Goal: Communication & Community: Share content

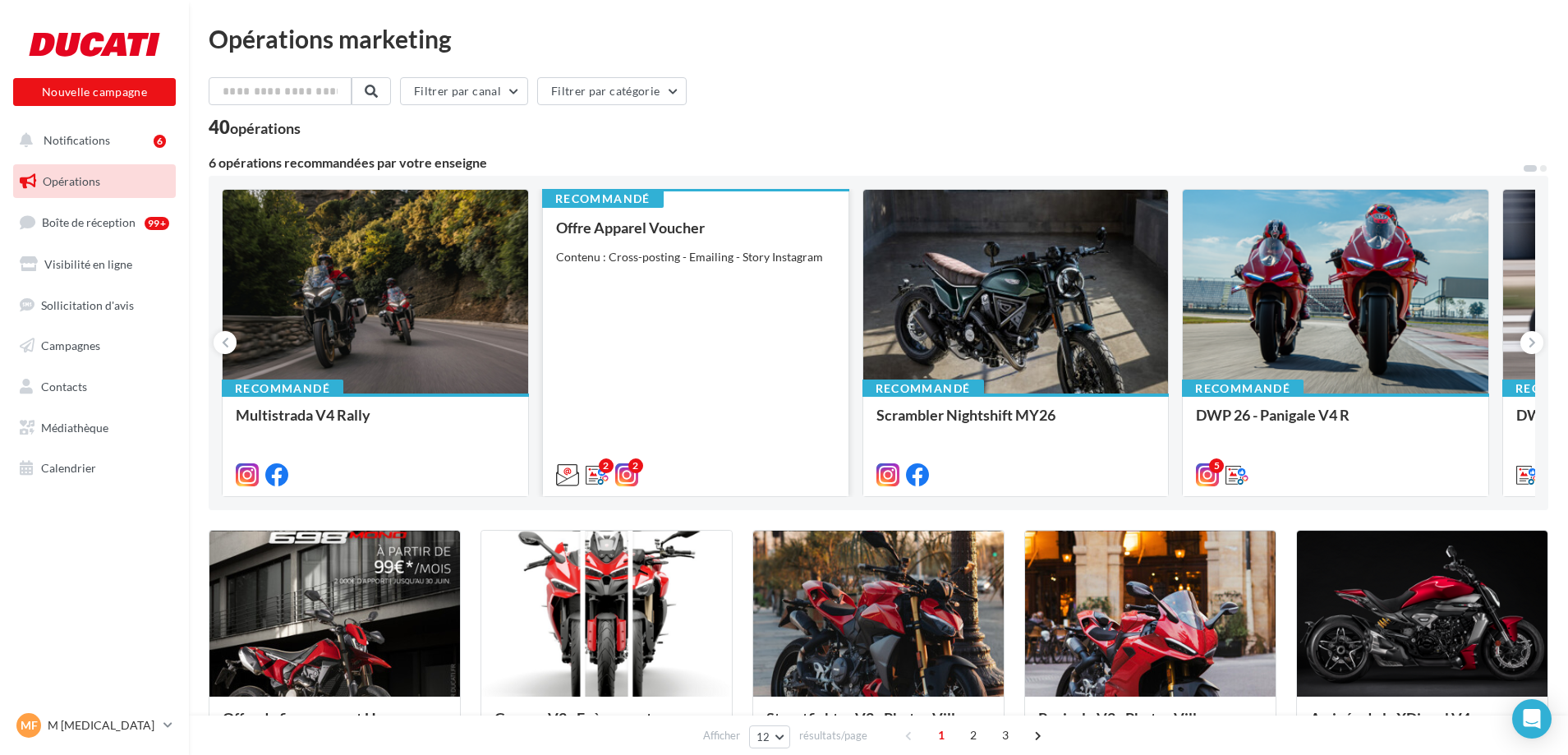
click at [743, 253] on div "Contenu : Cross-posting - Emailing - Story Instagram" at bounding box center [696, 257] width 279 height 17
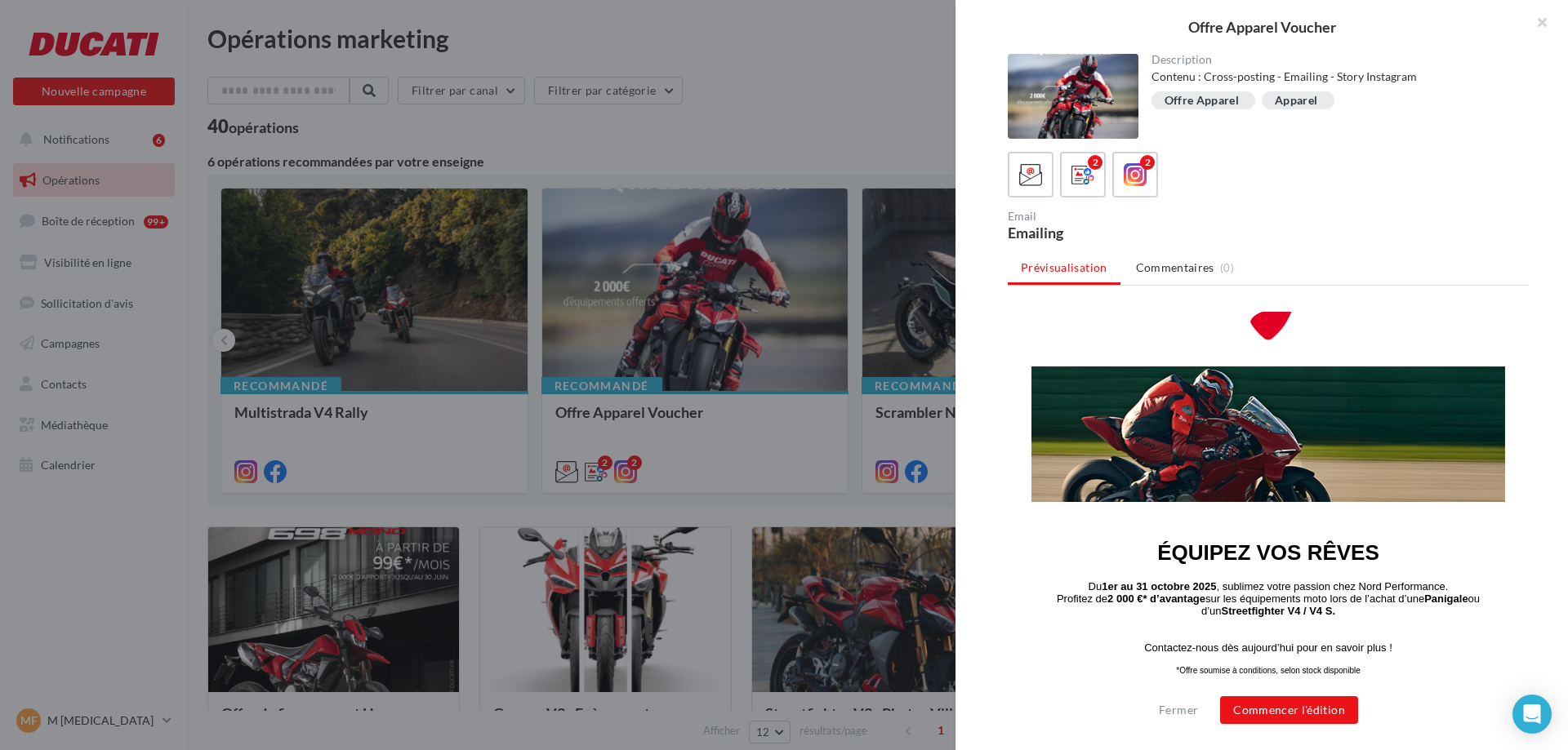
scroll to position [77, 0]
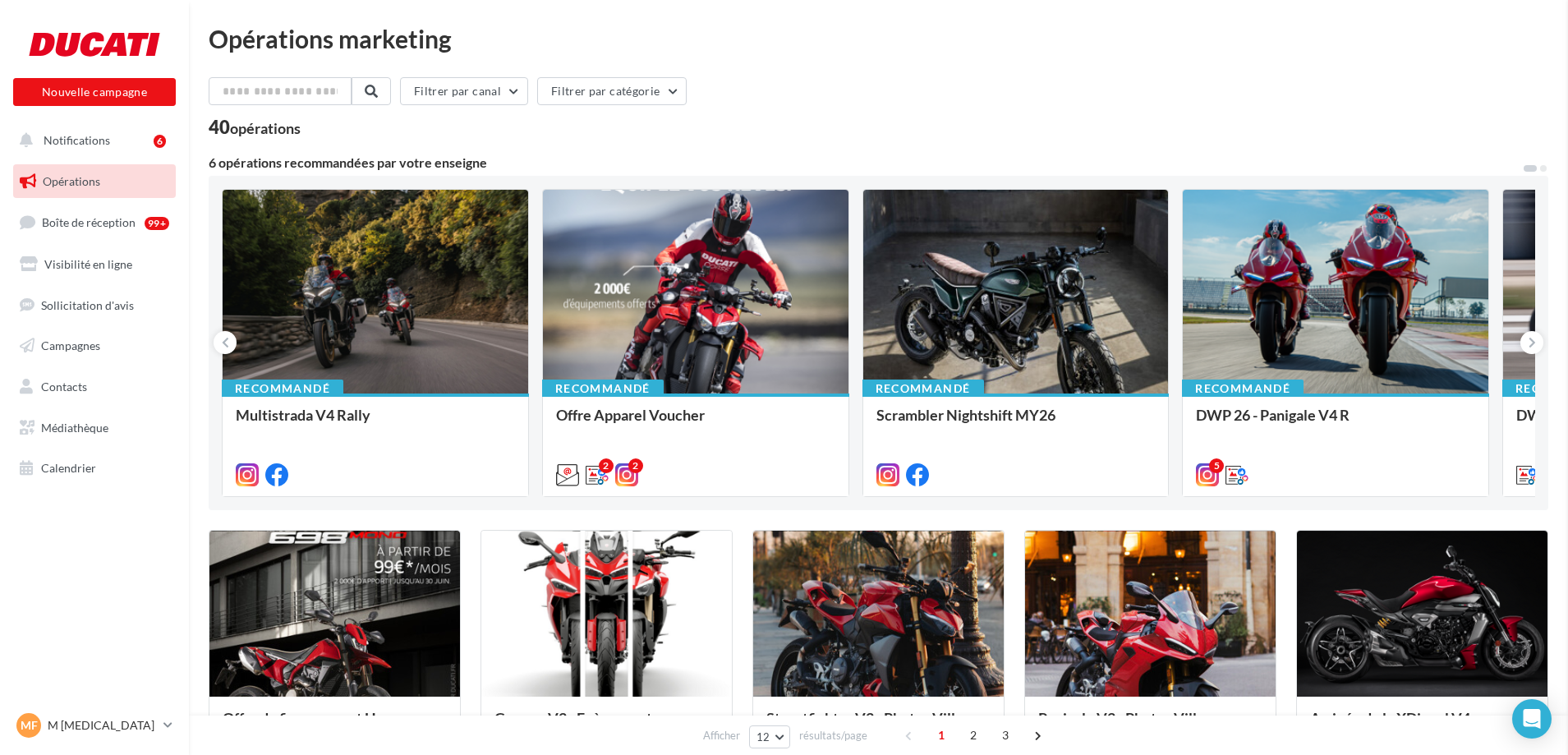
click at [326, 416] on div "Multistrada V4 Rally" at bounding box center [375, 423] width 279 height 32
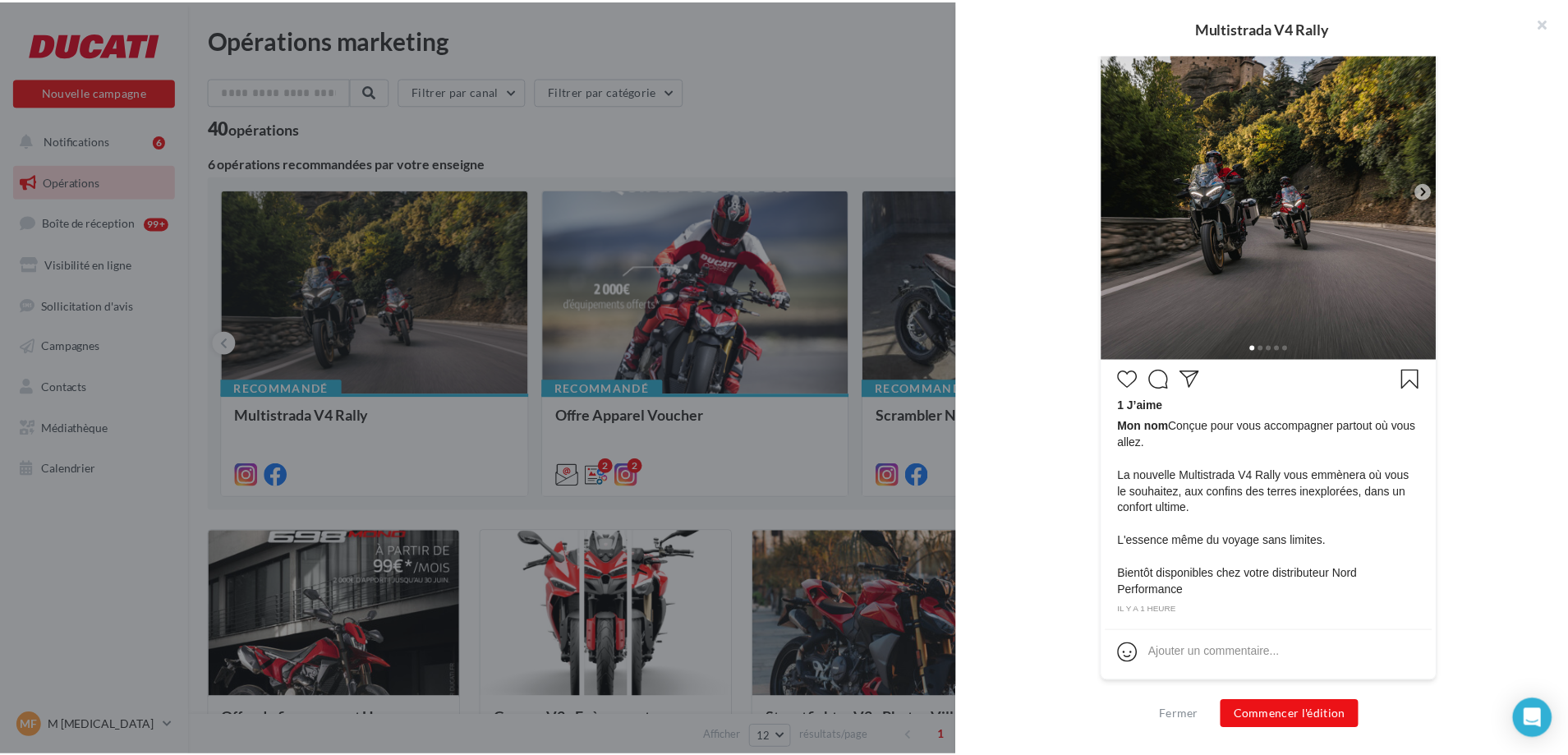
scroll to position [0, 0]
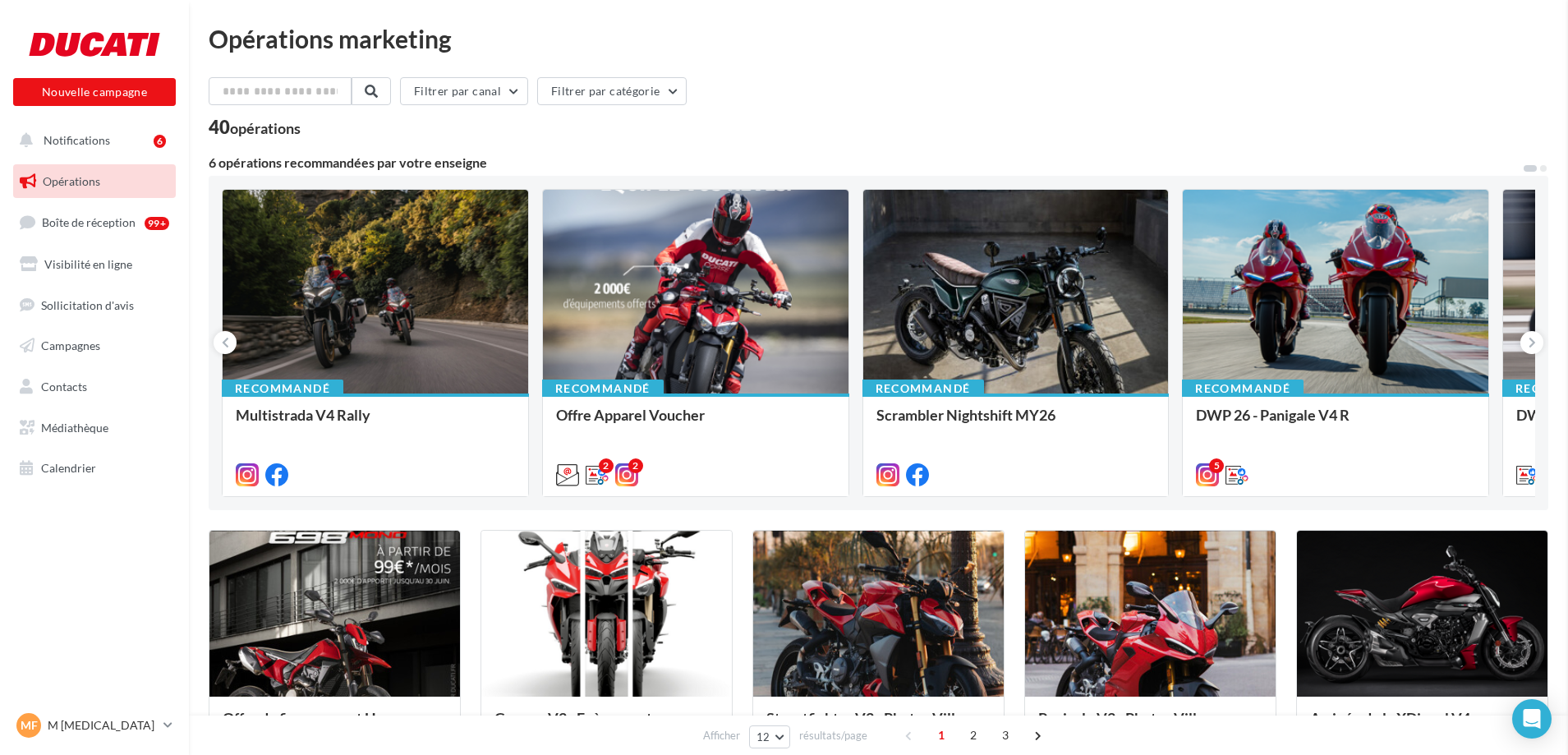
click at [874, 118] on div "Opérations marketing Filtrer par canal Filtrer par catégorie 40 opérations 6 op…" at bounding box center [878, 730] width 1340 height 1409
click at [1536, 340] on button at bounding box center [1531, 342] width 23 height 23
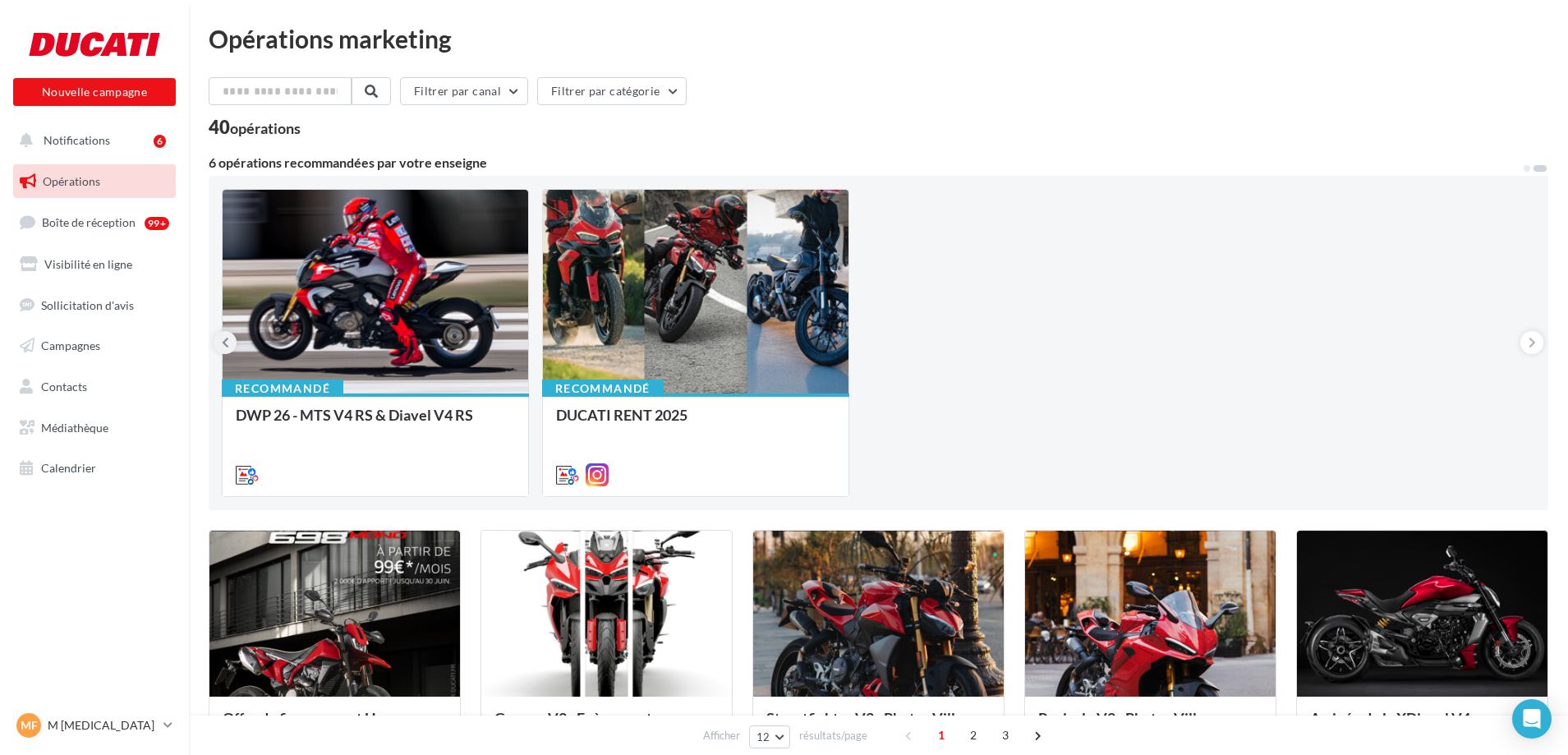
click at [218, 339] on button at bounding box center [224, 342] width 23 height 23
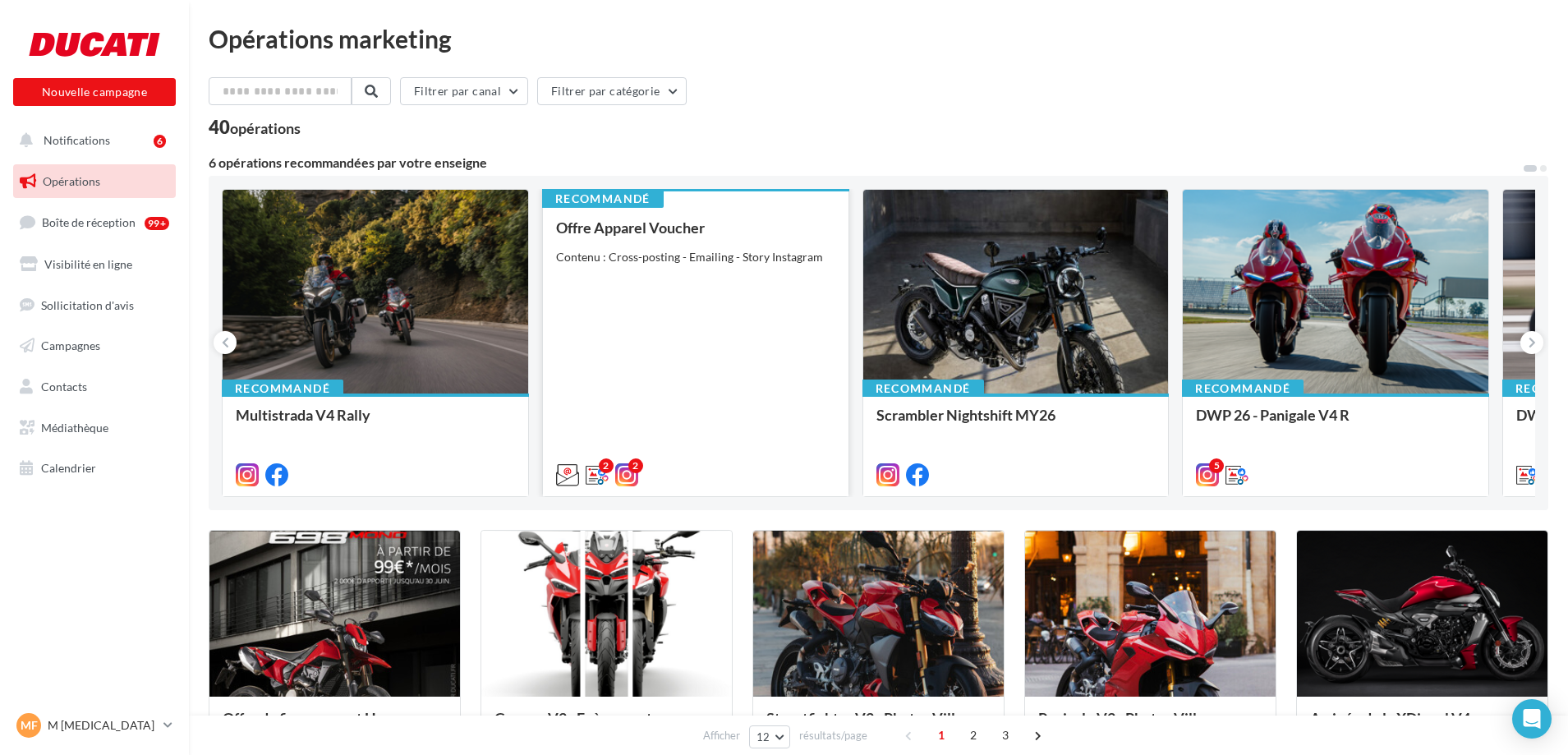
click at [601, 195] on div "Recommandé" at bounding box center [603, 199] width 122 height 18
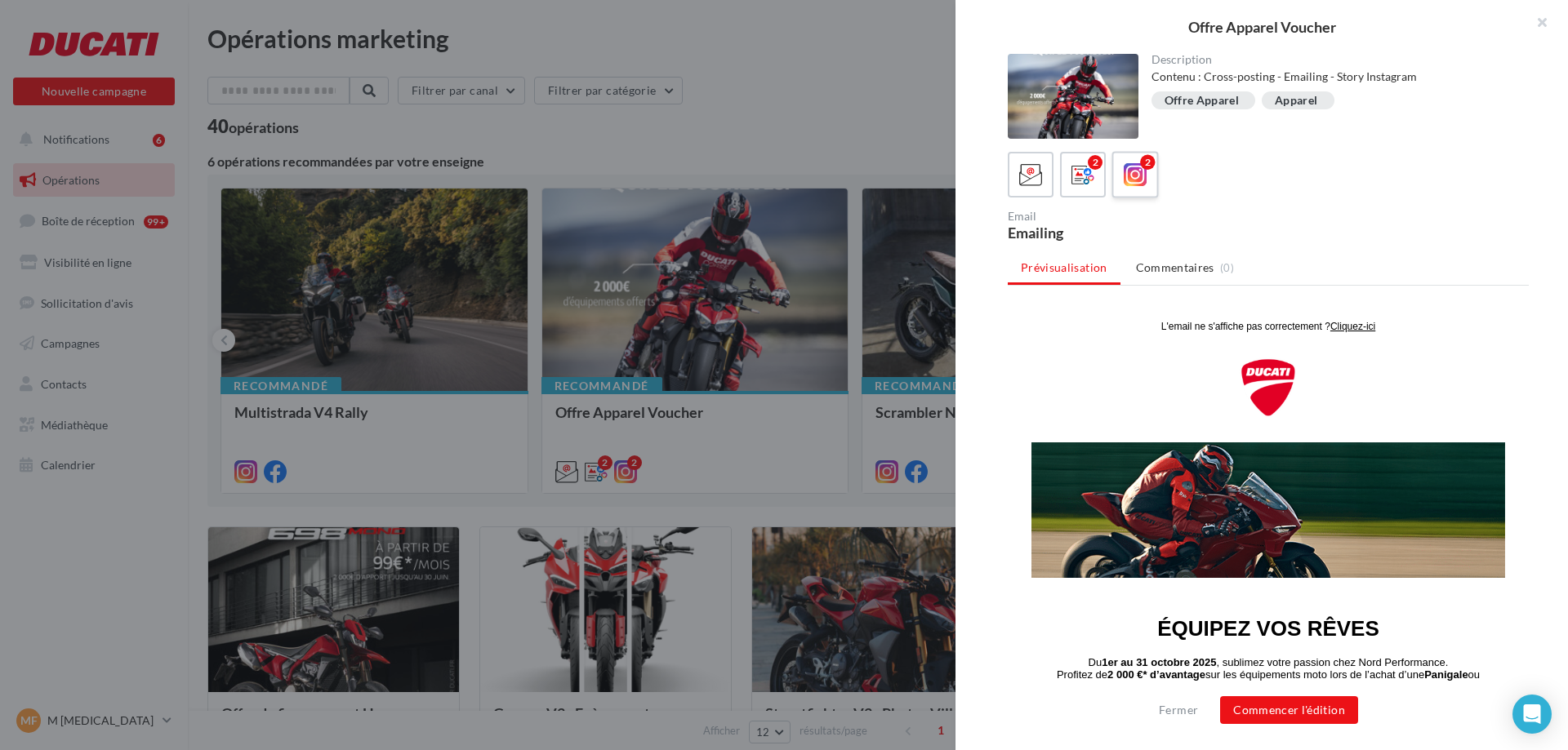
click at [1144, 169] on div "2" at bounding box center [1147, 162] width 15 height 15
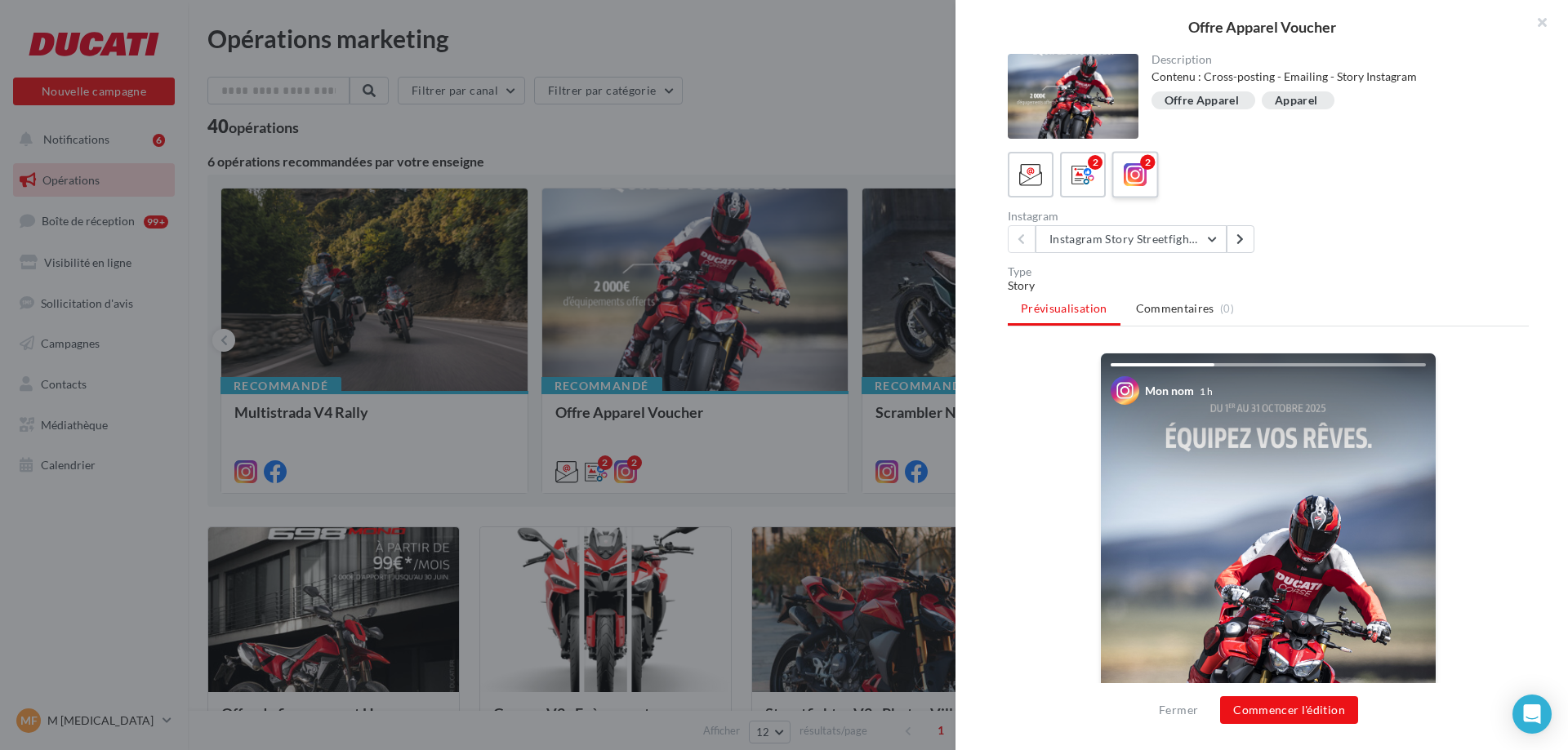
click at [1131, 174] on icon at bounding box center [1135, 175] width 23 height 23
click at [1032, 170] on icon at bounding box center [1031, 175] width 23 height 23
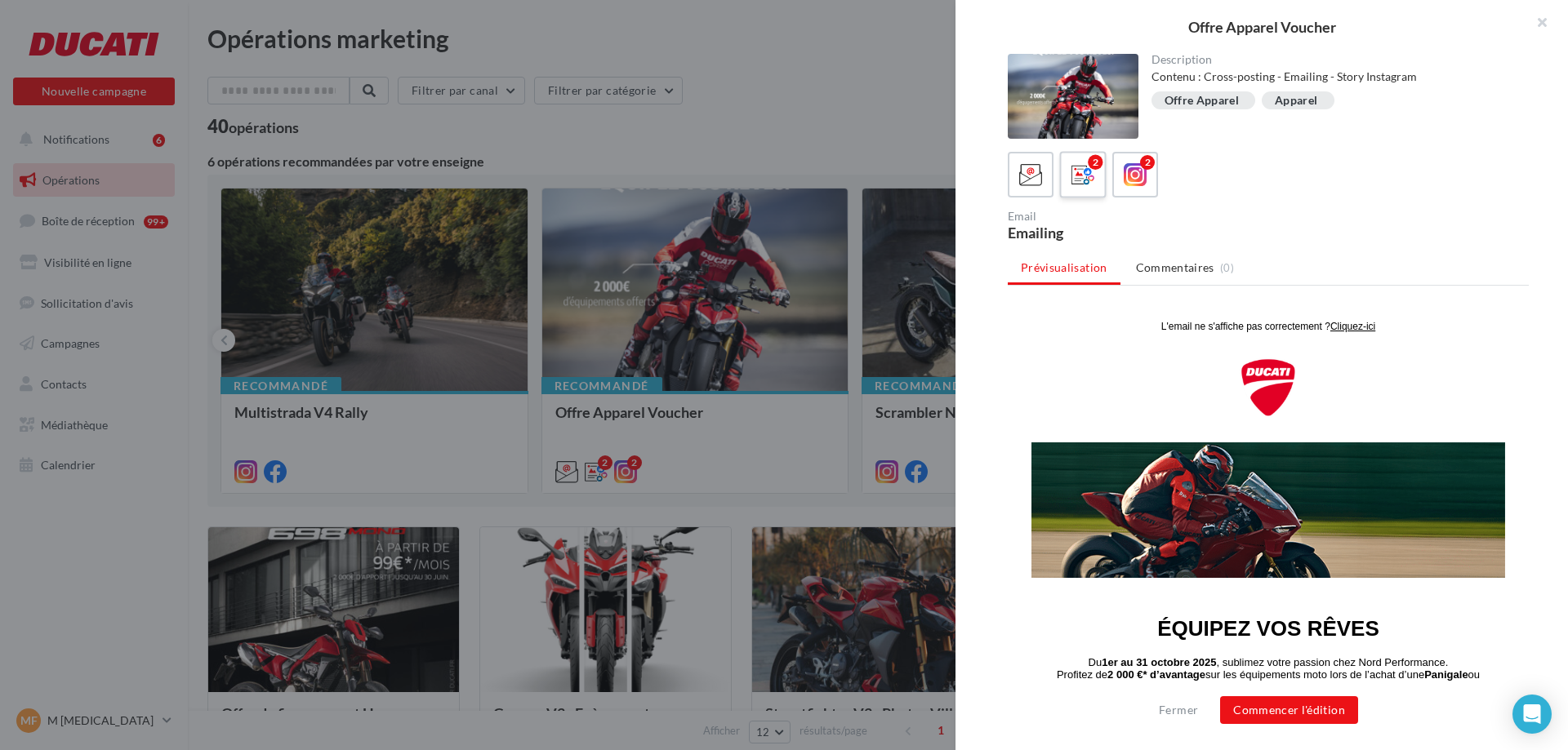
click at [1086, 171] on icon at bounding box center [1083, 175] width 23 height 23
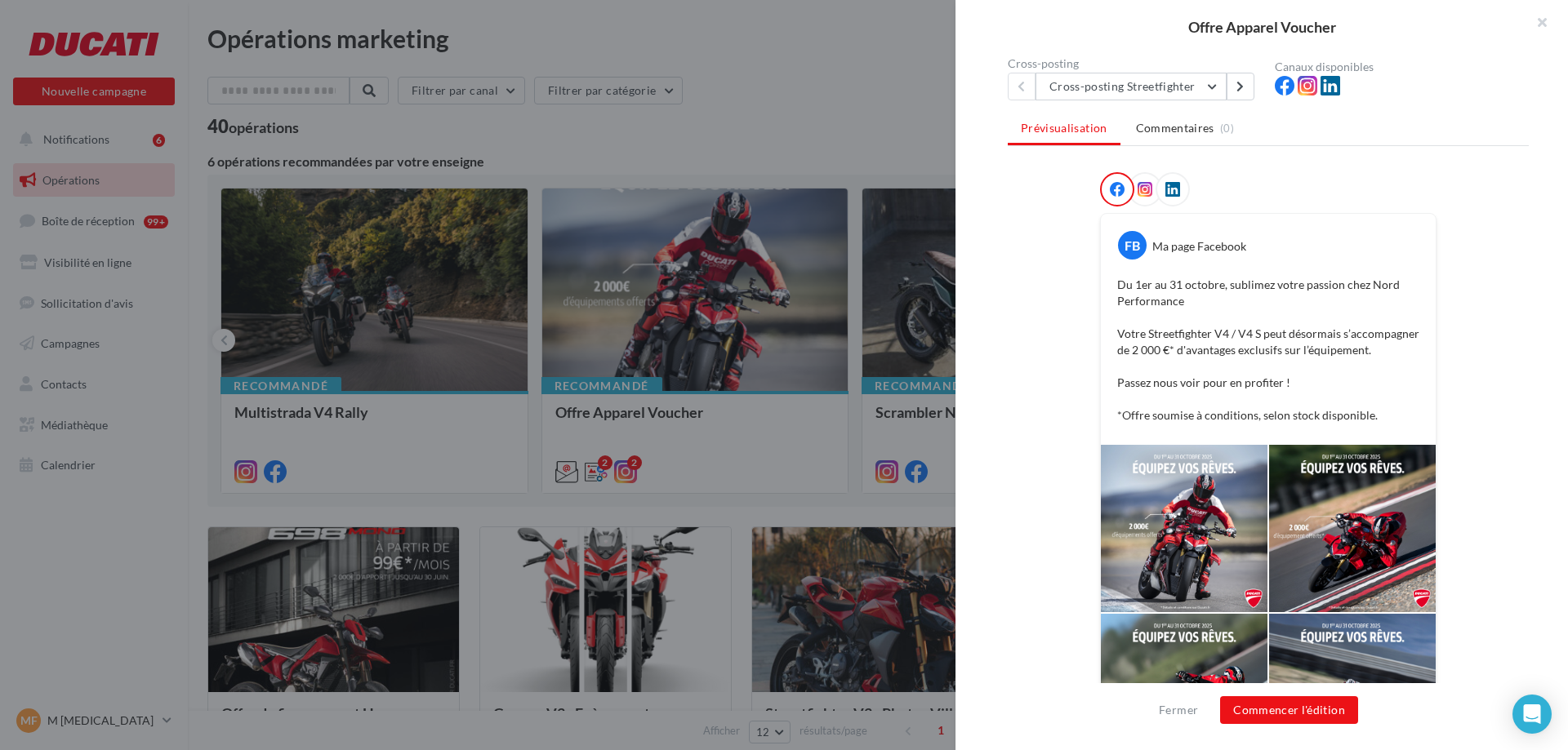
scroll to position [152, 0]
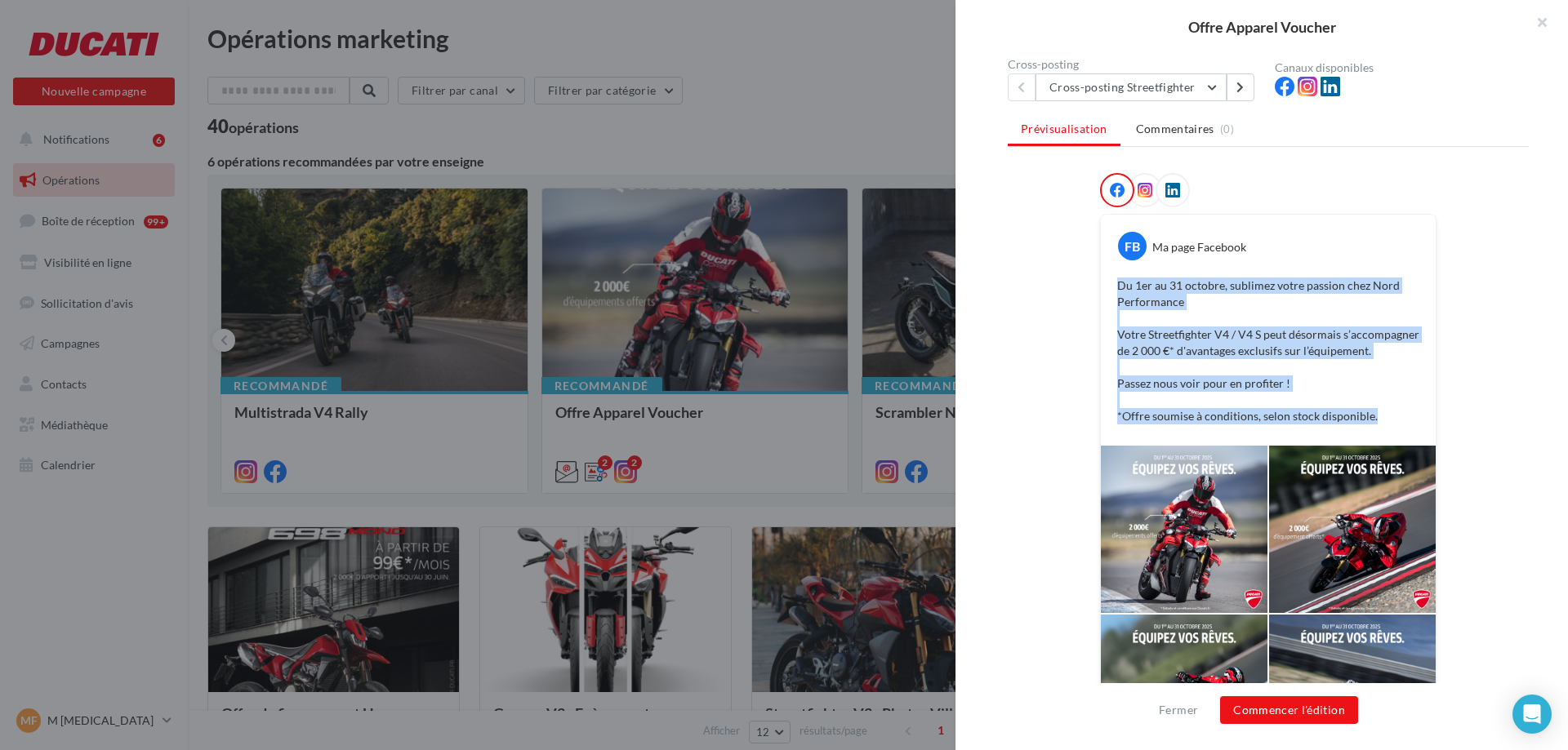
drag, startPoint x: 1114, startPoint y: 285, endPoint x: 1384, endPoint y: 413, distance: 298.8
click at [1384, 413] on p "Du 1er au 31 octobre, sublimez votre passion chez Nord Performance Votre Street…" at bounding box center [1268, 351] width 302 height 146
copy p "Du 1er au 31 octobre, sublimez votre passion chez Nord Performance Votre Street…"
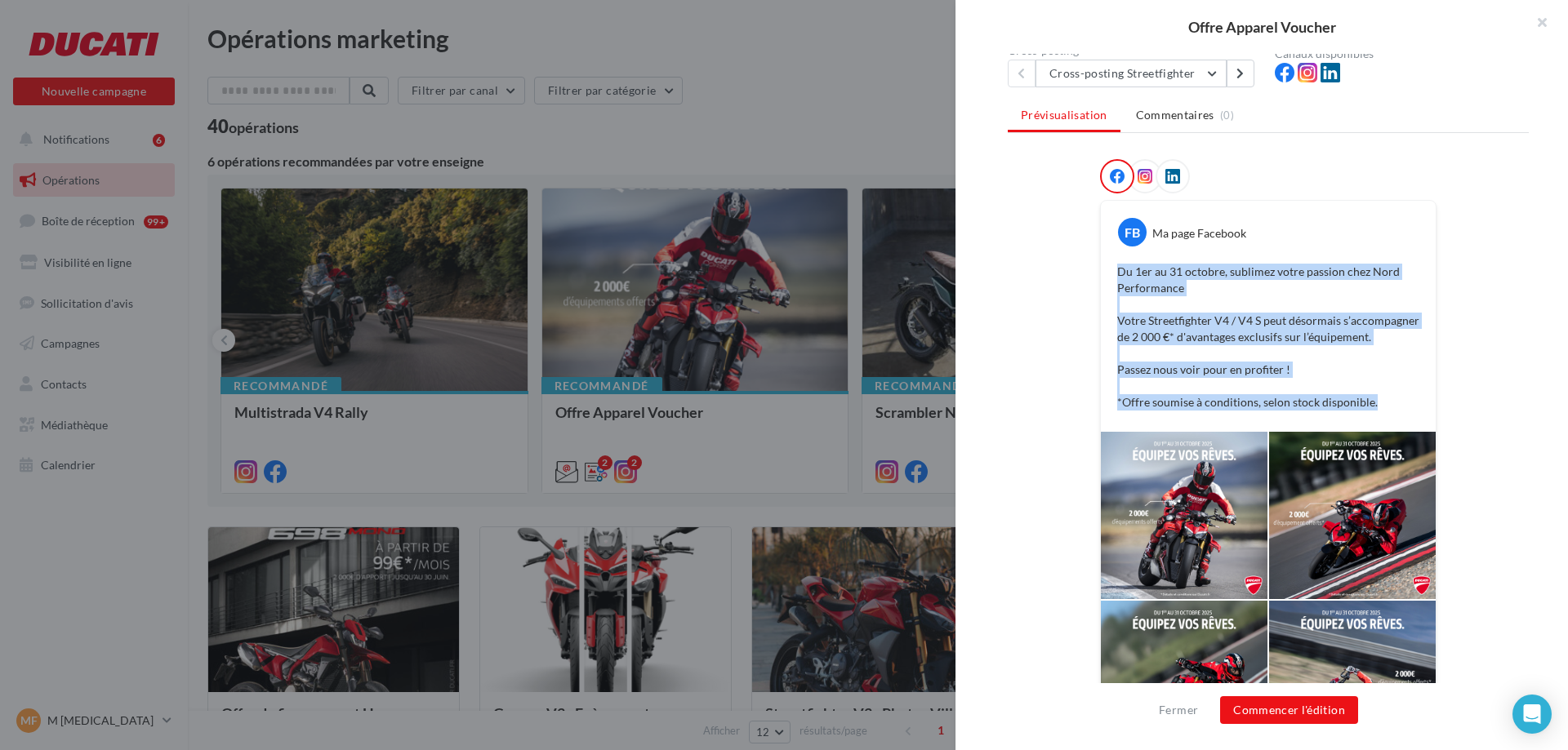
scroll to position [258, 0]
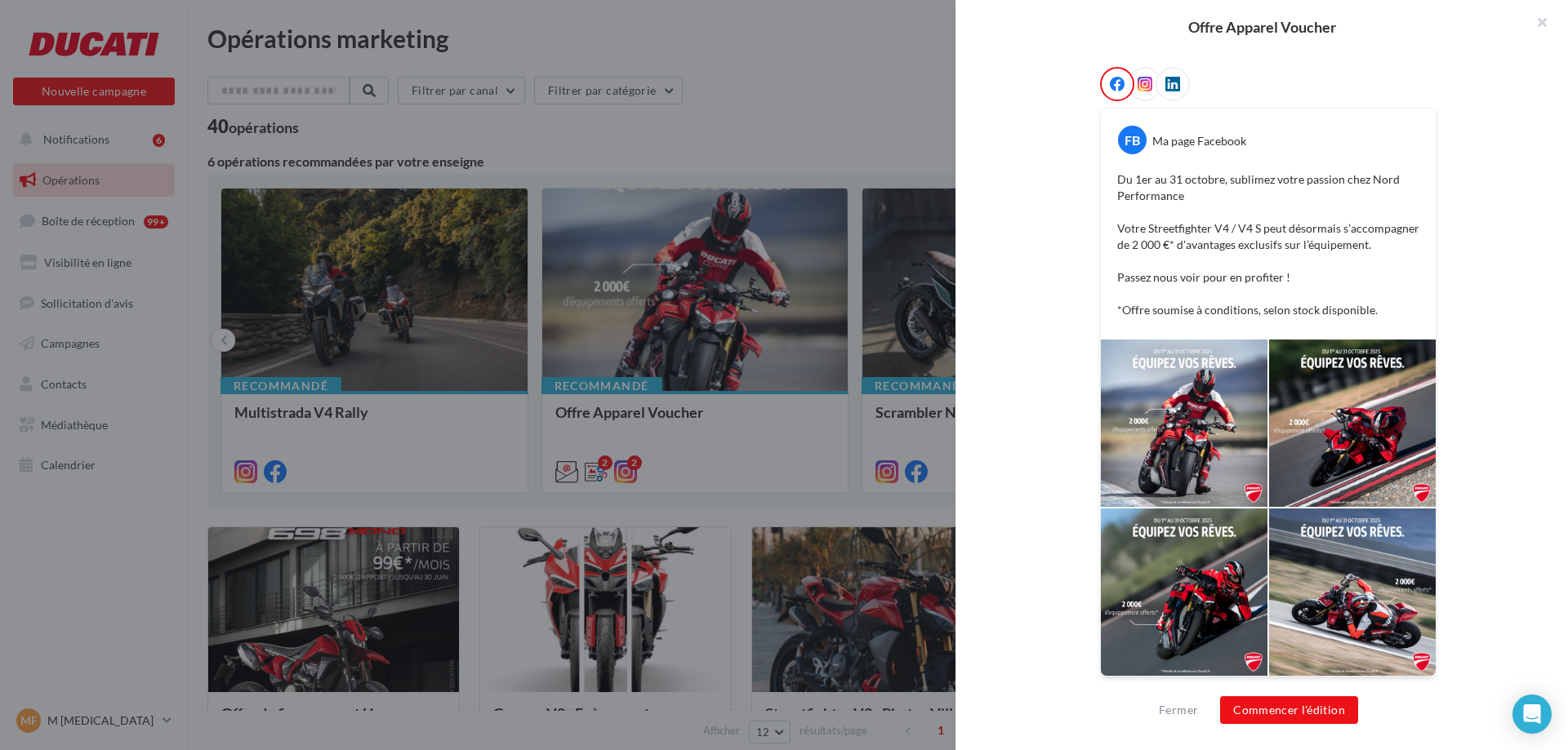
click at [1139, 542] on div at bounding box center [1184, 592] width 167 height 167
click at [1141, 82] on icon at bounding box center [1145, 84] width 15 height 15
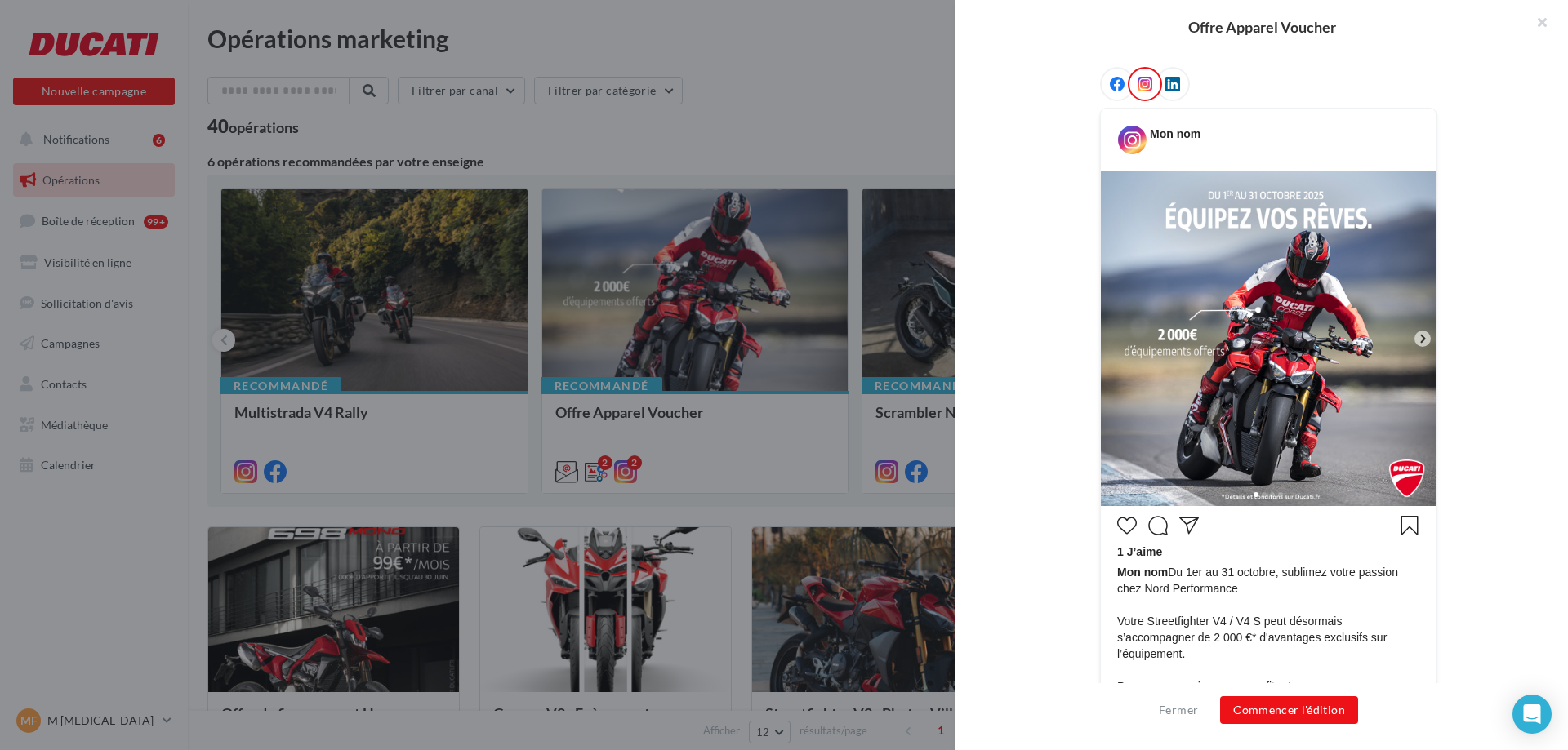
scroll to position [391, 0]
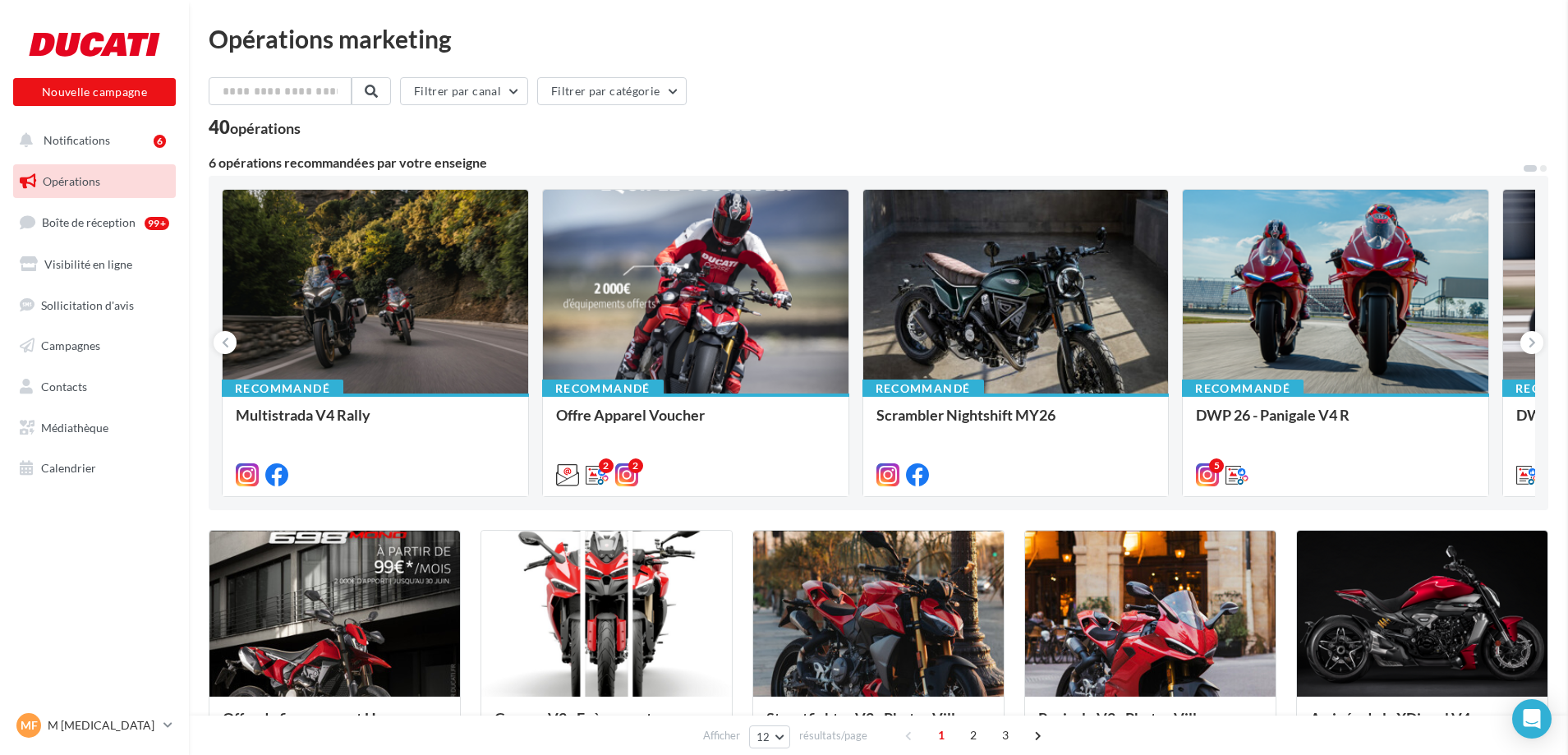
click at [795, 539] on div "Opérations marketing Filtrer par canal Filtrer par catégorie 40 opérations 6 op…" at bounding box center [878, 730] width 1340 height 1409
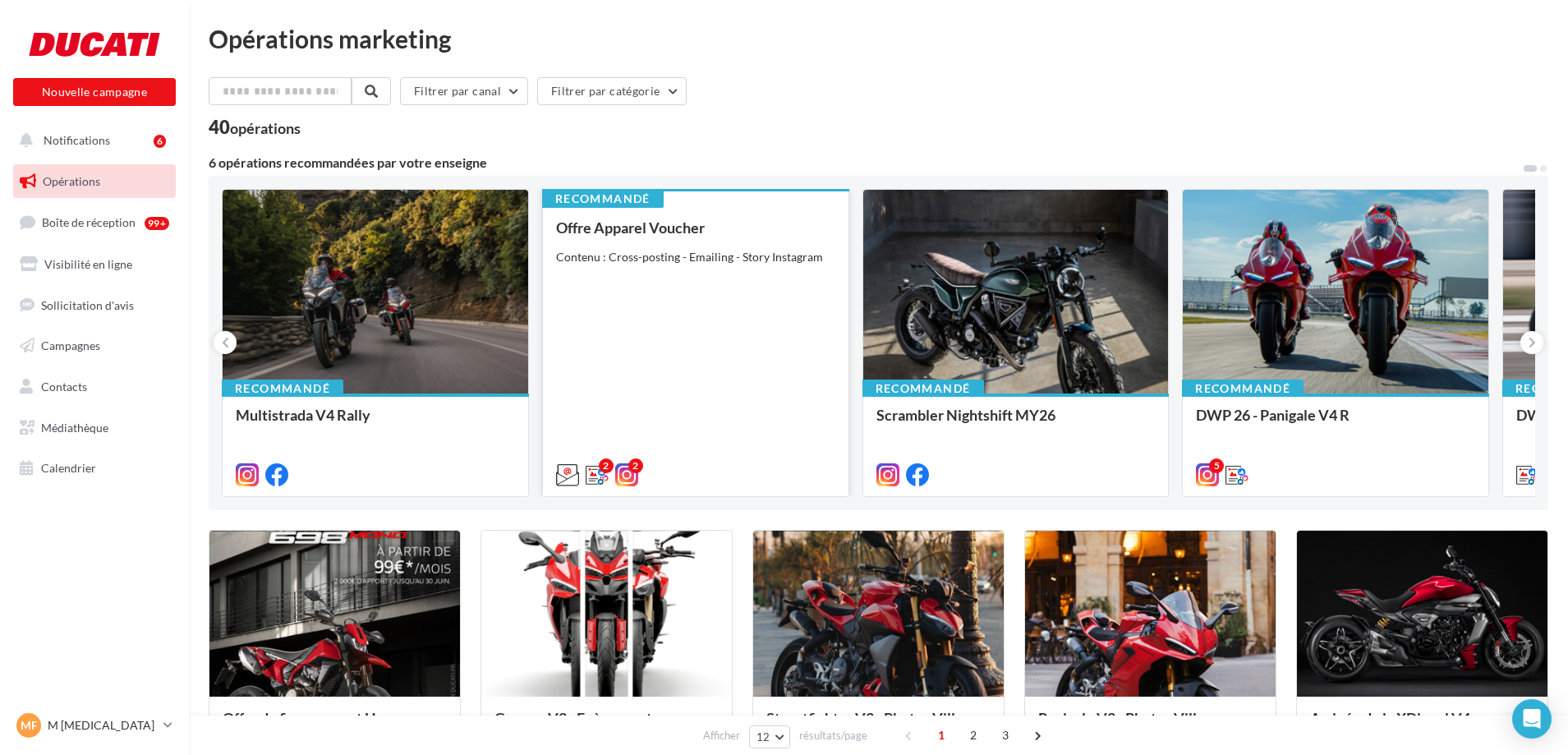
click at [703, 494] on div "2 2" at bounding box center [696, 473] width 306 height 46
click at [653, 334] on div "Offre Apparel Voucher Contenu : Cross-posting - Emailing - Story Instagram" at bounding box center [696, 350] width 279 height 262
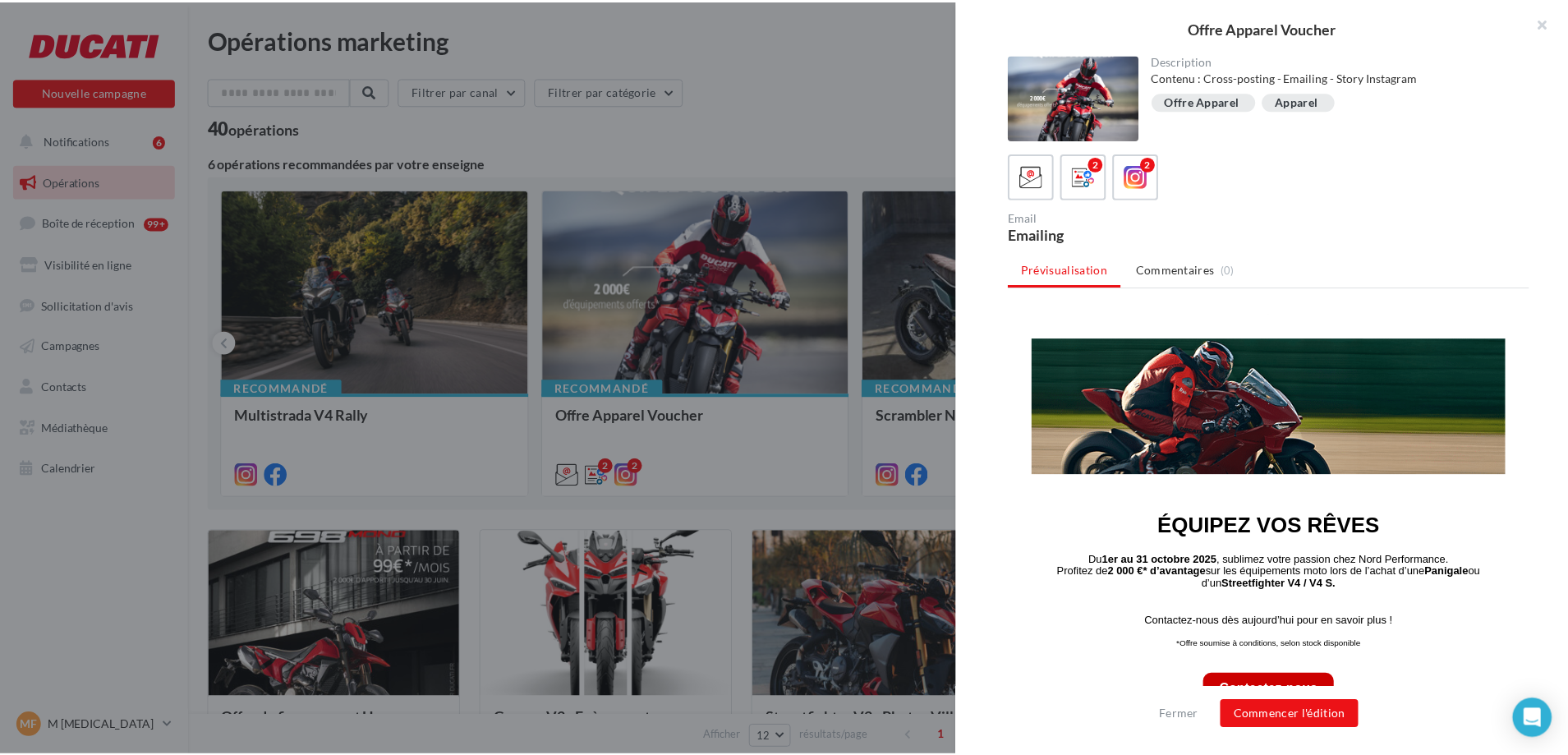
scroll to position [0, 0]
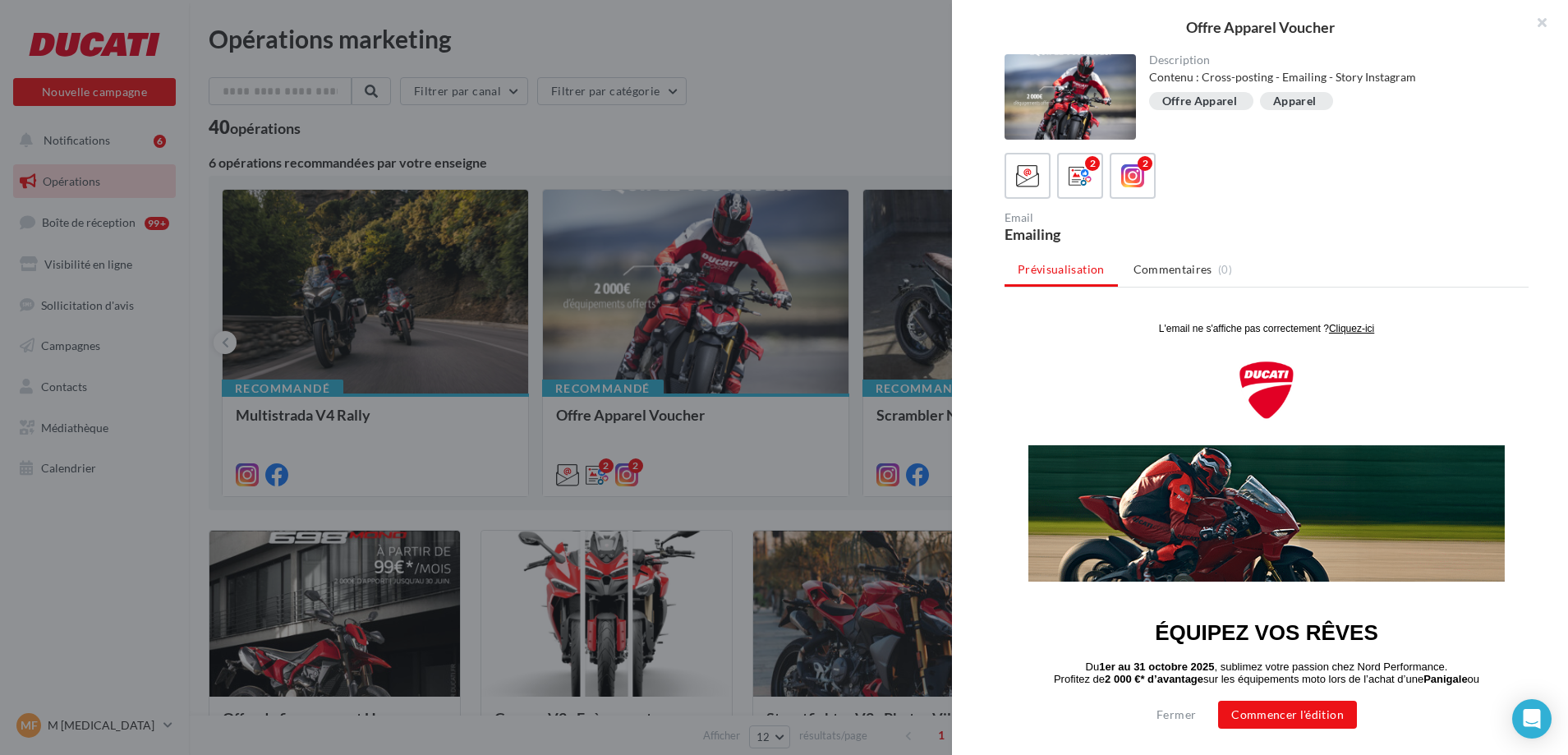
click at [803, 505] on div "Opérations marketing Filtrer par canal Filtrer par catégorie 40 opérations 6 op…" at bounding box center [878, 730] width 1340 height 1409
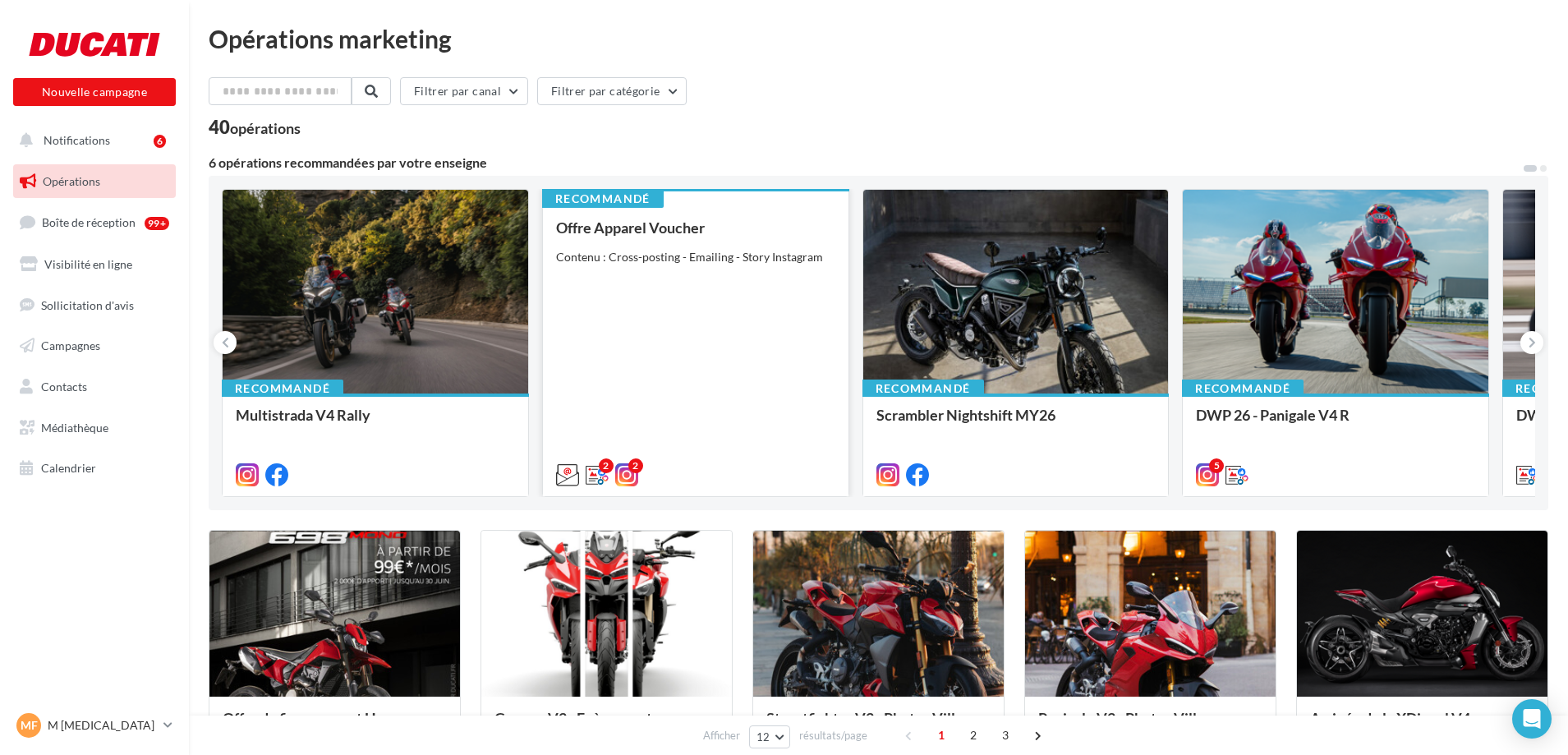
click at [719, 251] on div "Contenu : Cross-posting - Emailing - Story Instagram" at bounding box center [696, 257] width 279 height 17
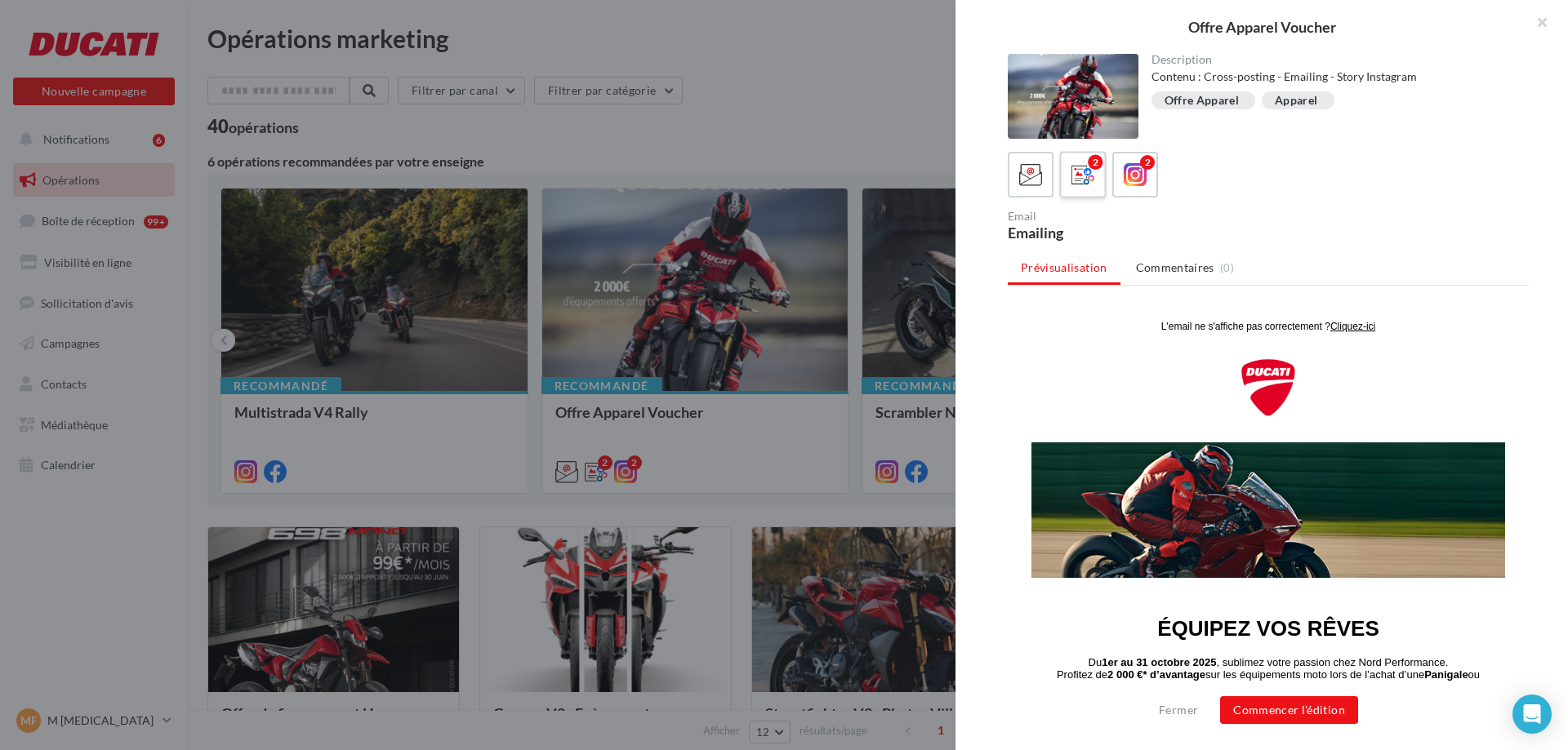
click at [1076, 160] on div "2" at bounding box center [1083, 175] width 30 height 30
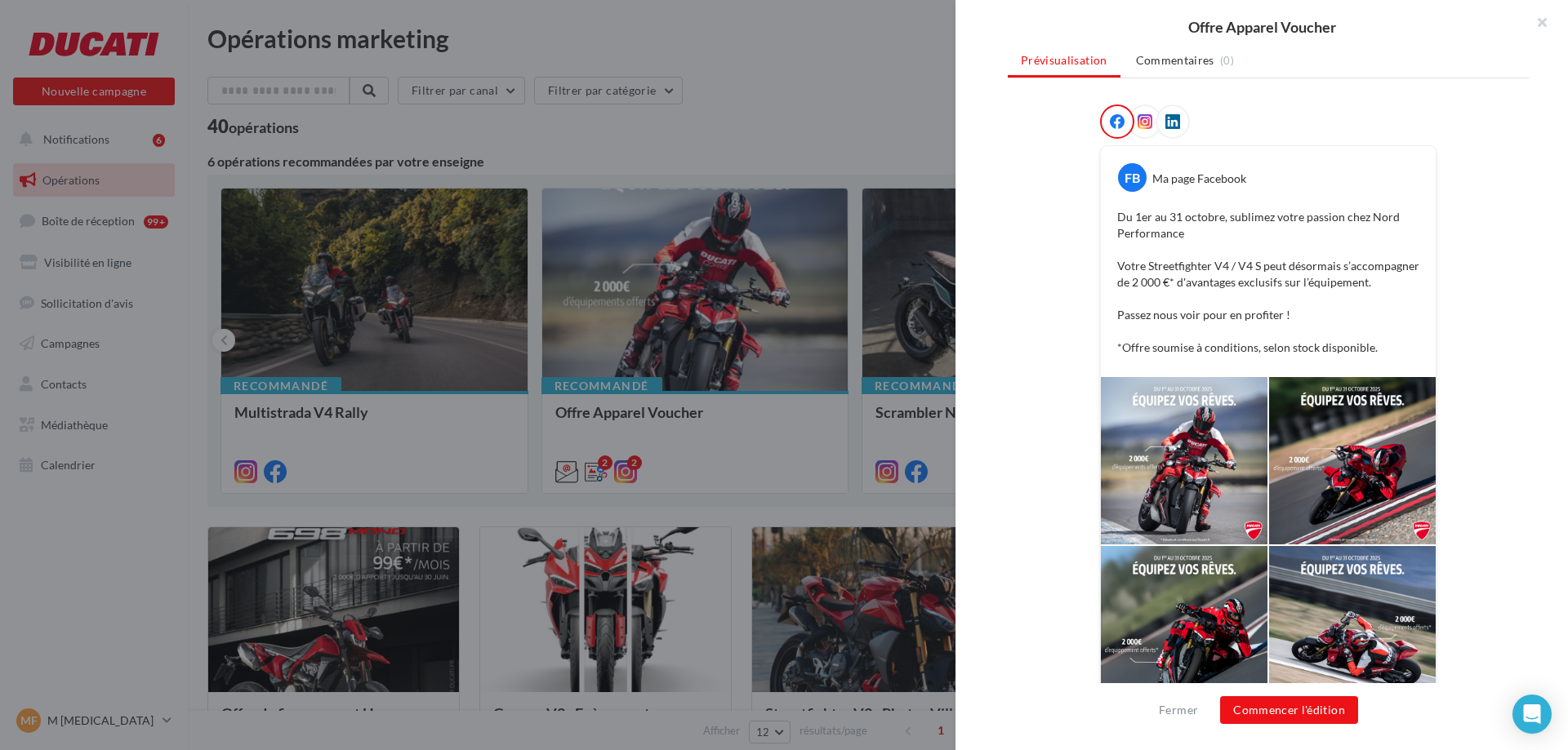
scroll to position [224, 0]
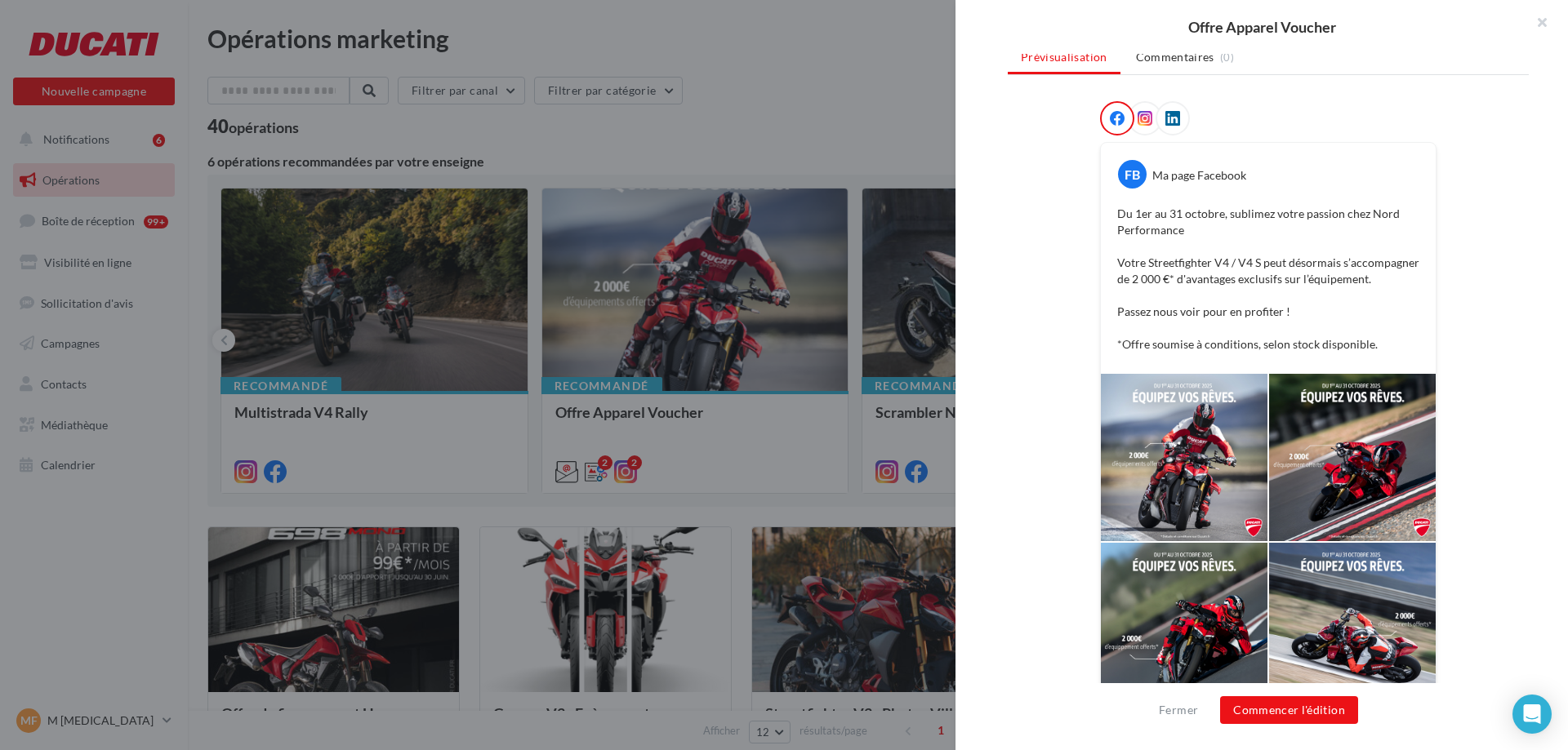
click at [1191, 452] on div at bounding box center [1184, 457] width 167 height 167
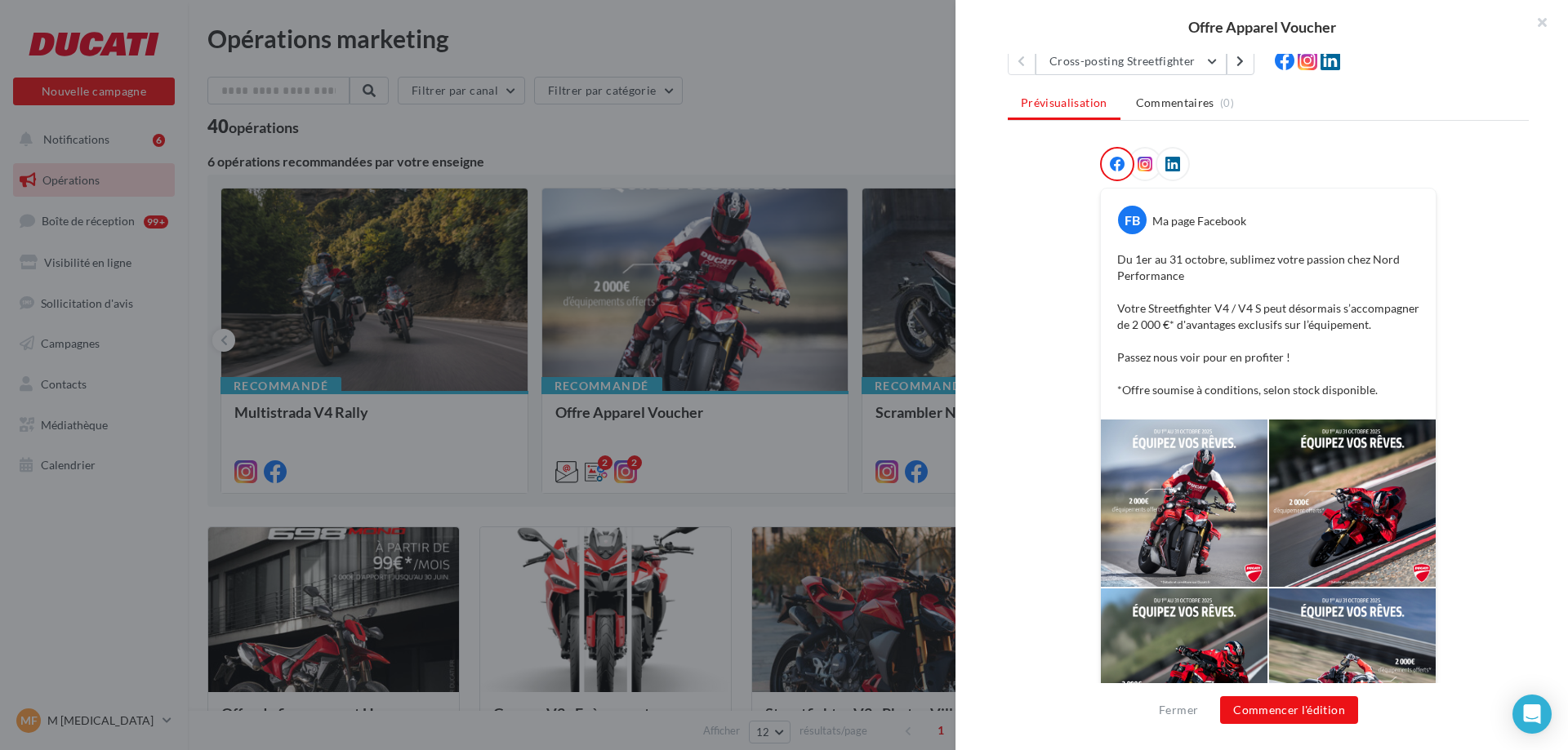
scroll to position [258, 0]
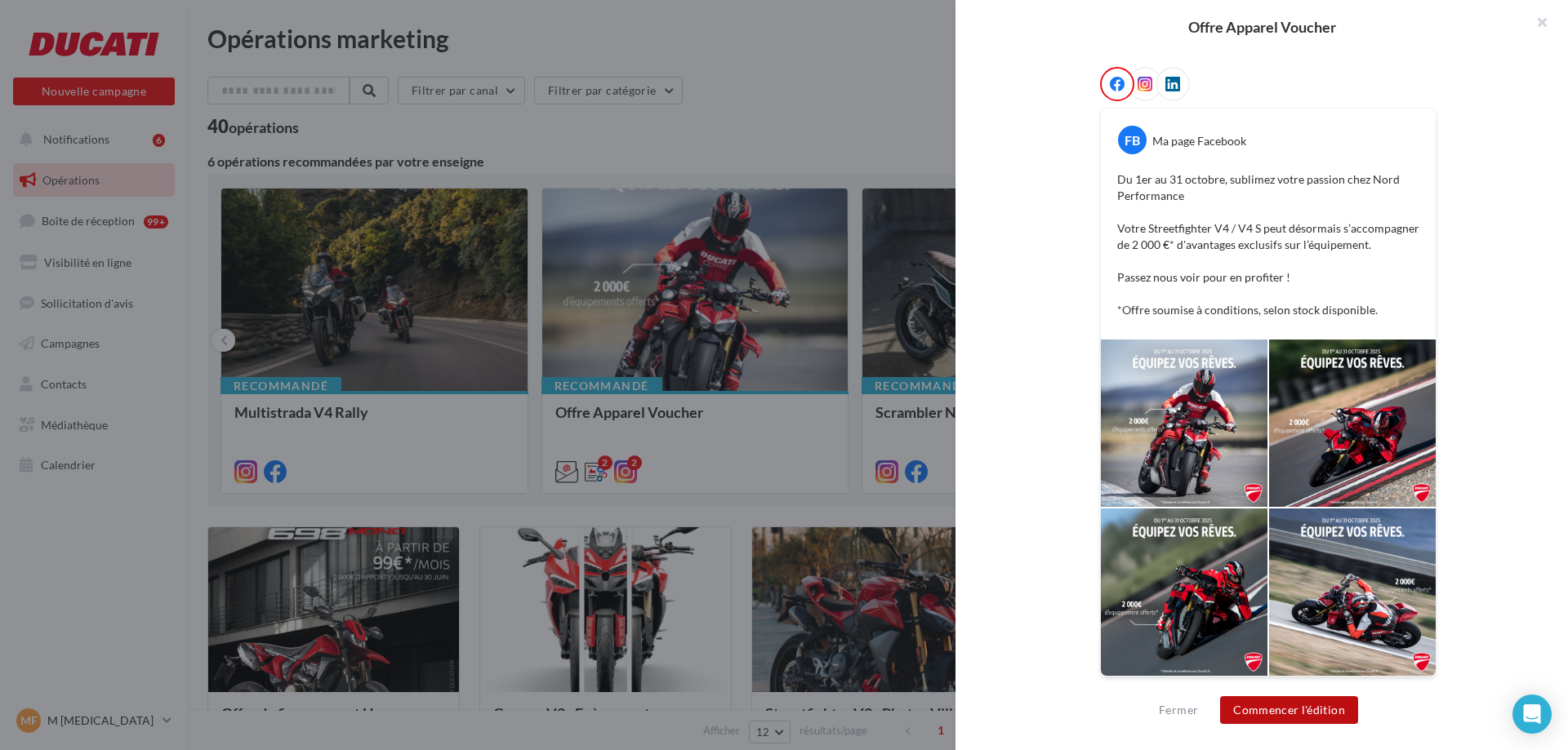
click at [1315, 711] on button "Commencer l'édition" at bounding box center [1289, 710] width 138 height 27
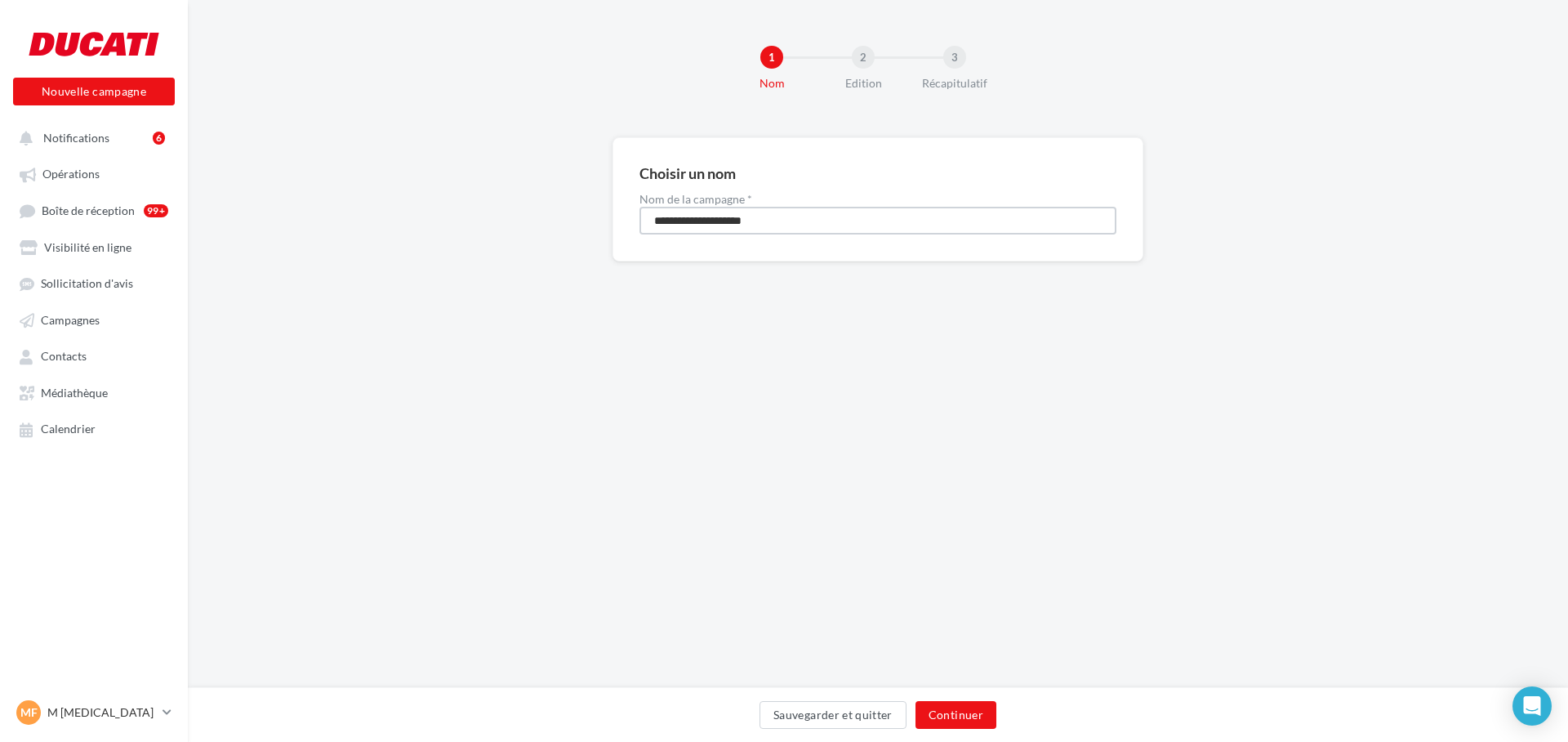
click at [699, 227] on input "**********" at bounding box center [878, 221] width 477 height 27
click at [951, 716] on button "Continuer" at bounding box center [955, 715] width 81 height 27
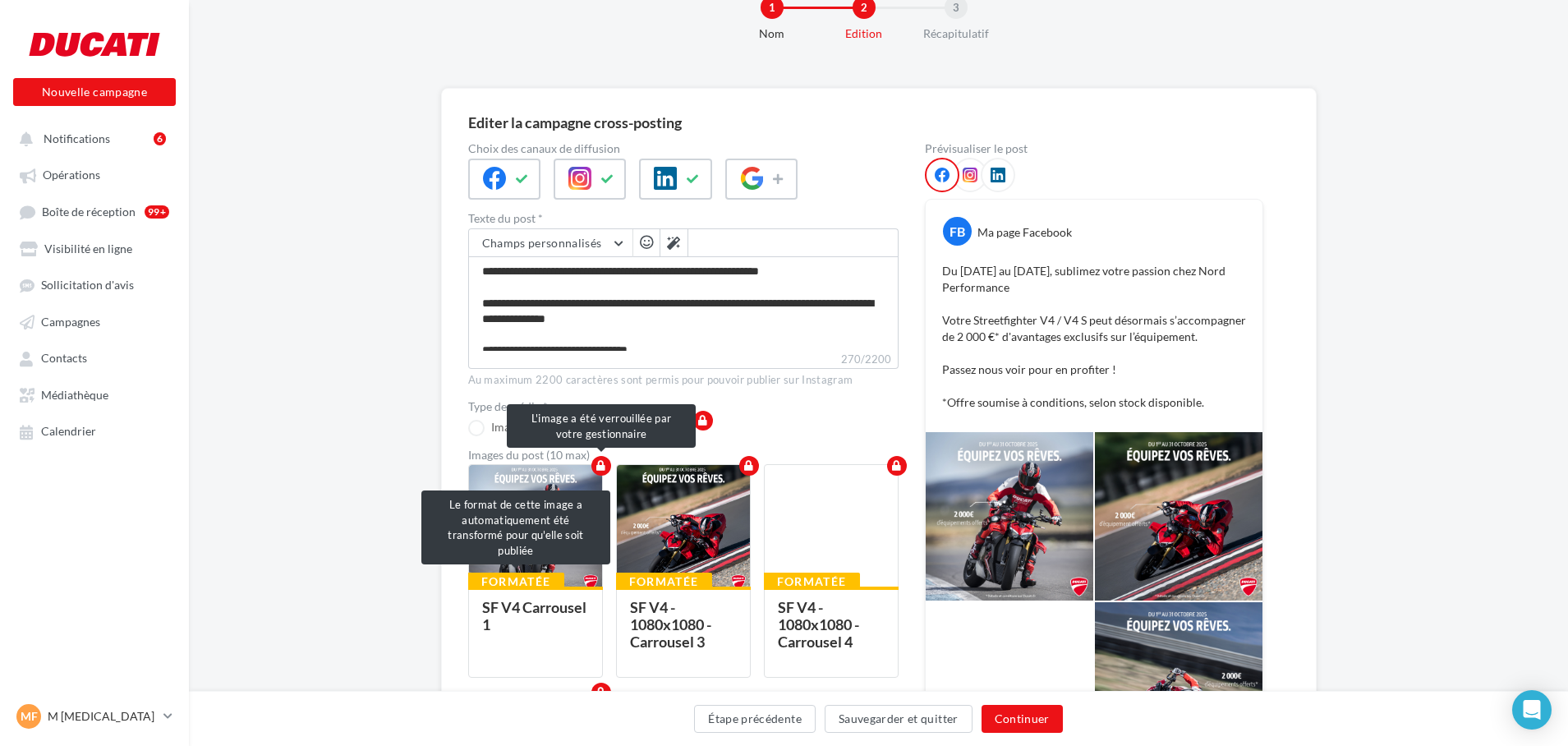
scroll to position [51, 0]
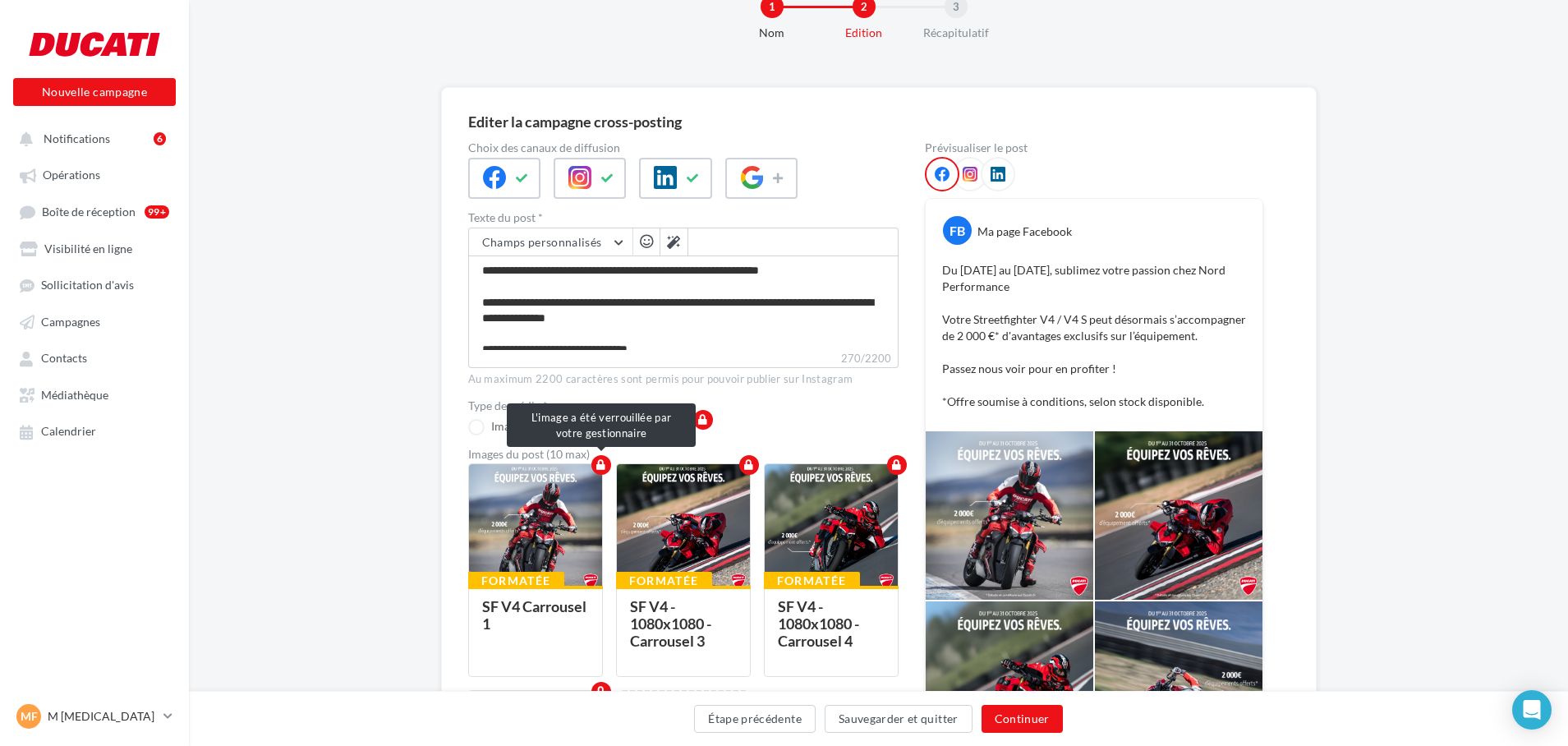
click at [538, 524] on div at bounding box center [534, 525] width 133 height 123
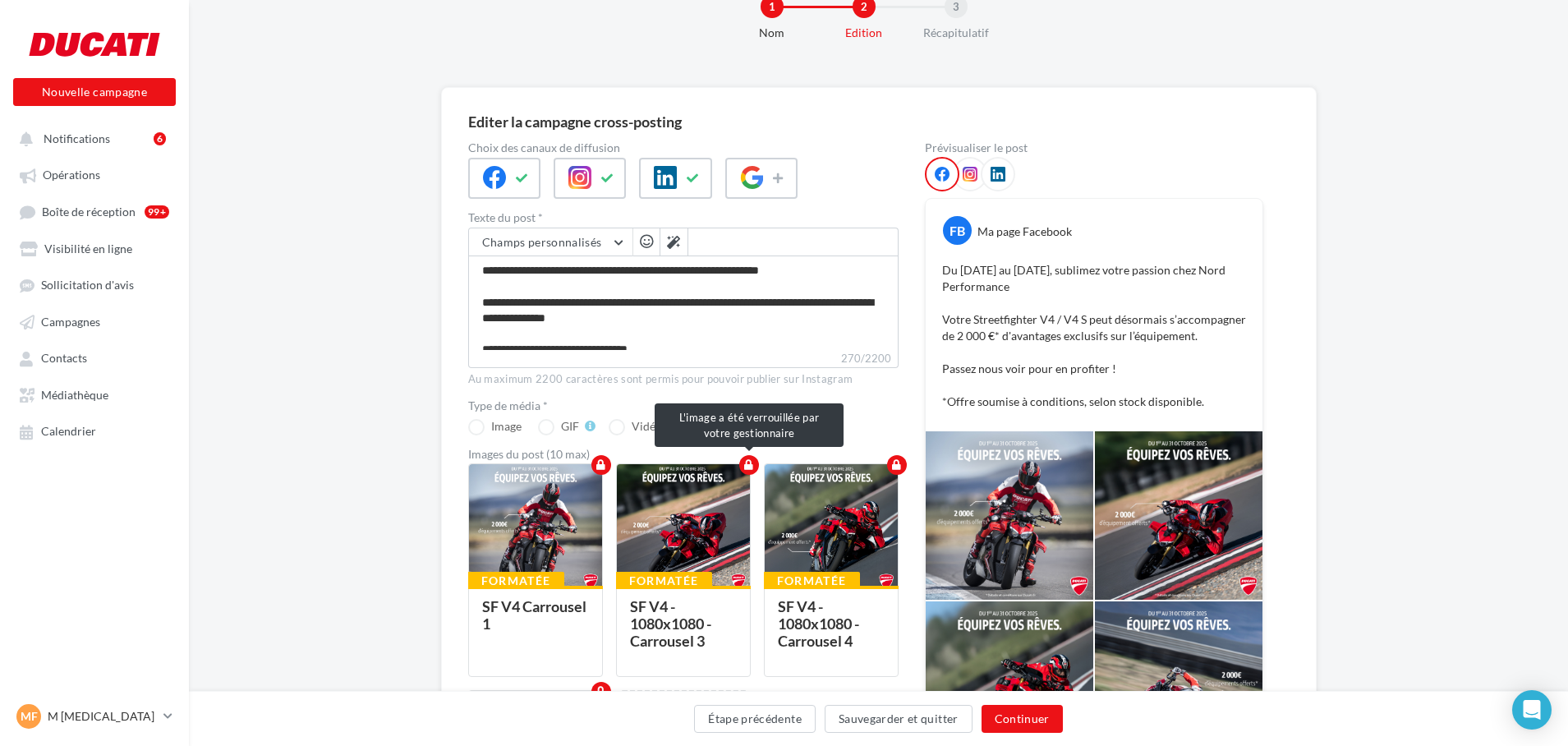
click at [740, 499] on div at bounding box center [683, 525] width 133 height 123
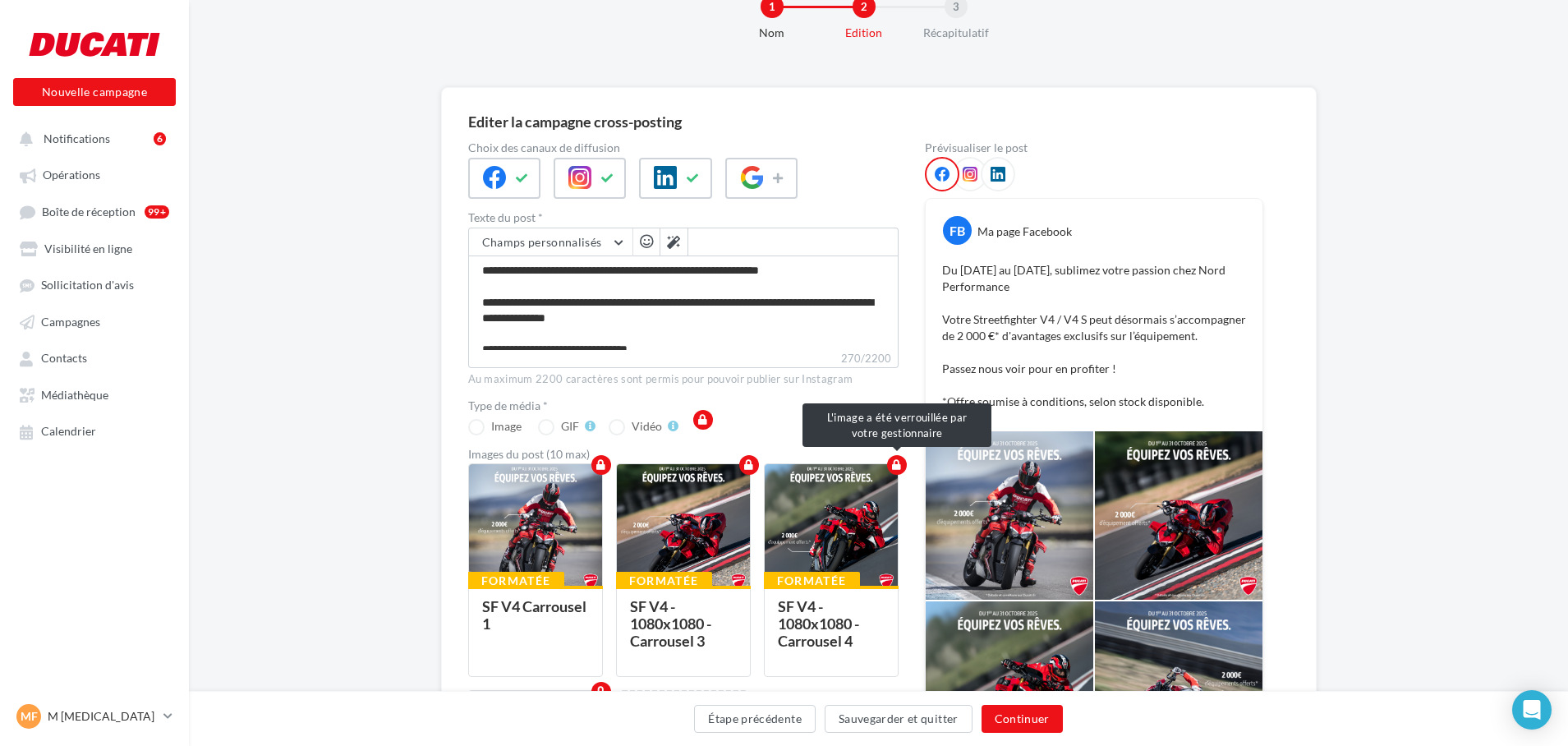
click at [844, 503] on div at bounding box center [830, 525] width 133 height 123
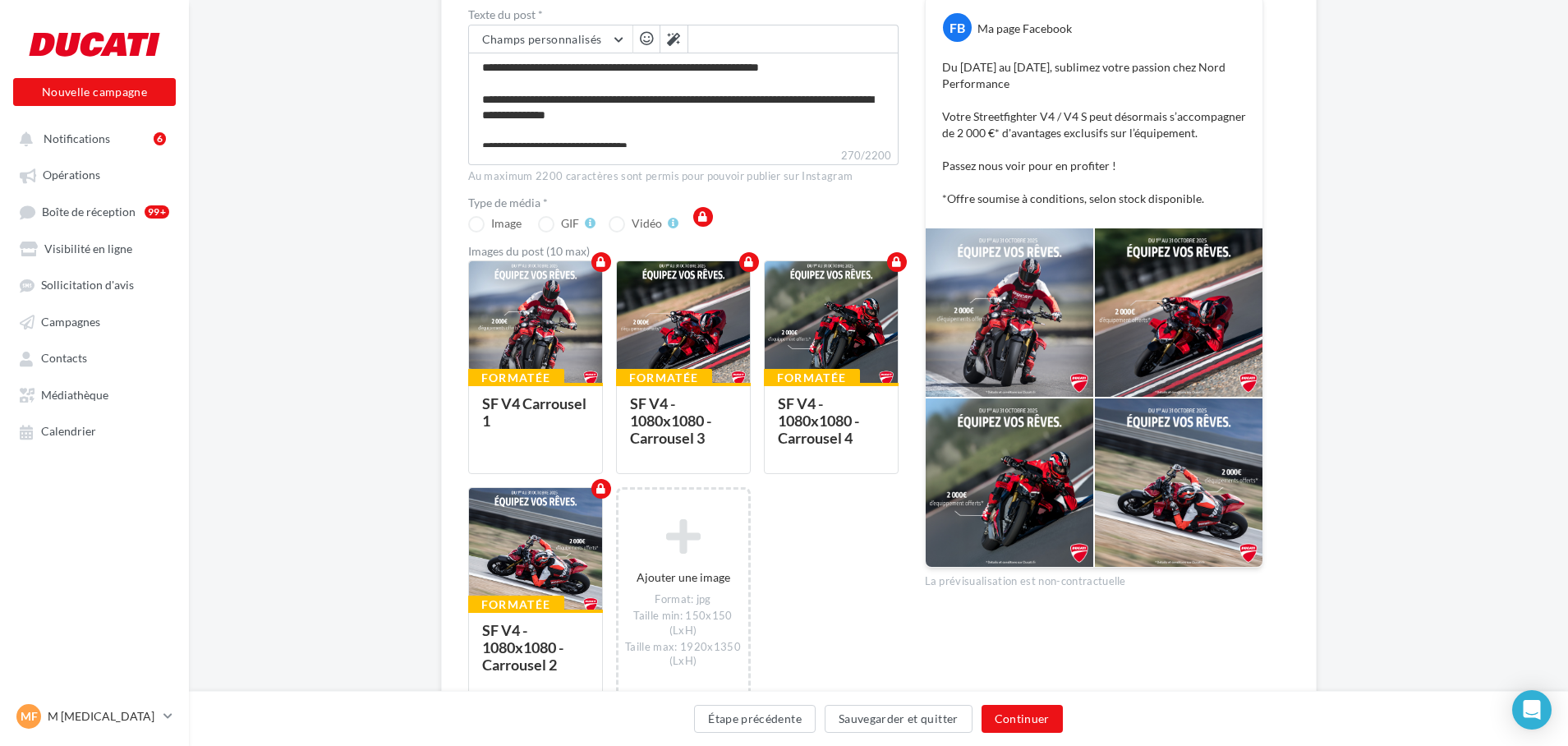
scroll to position [262, 0]
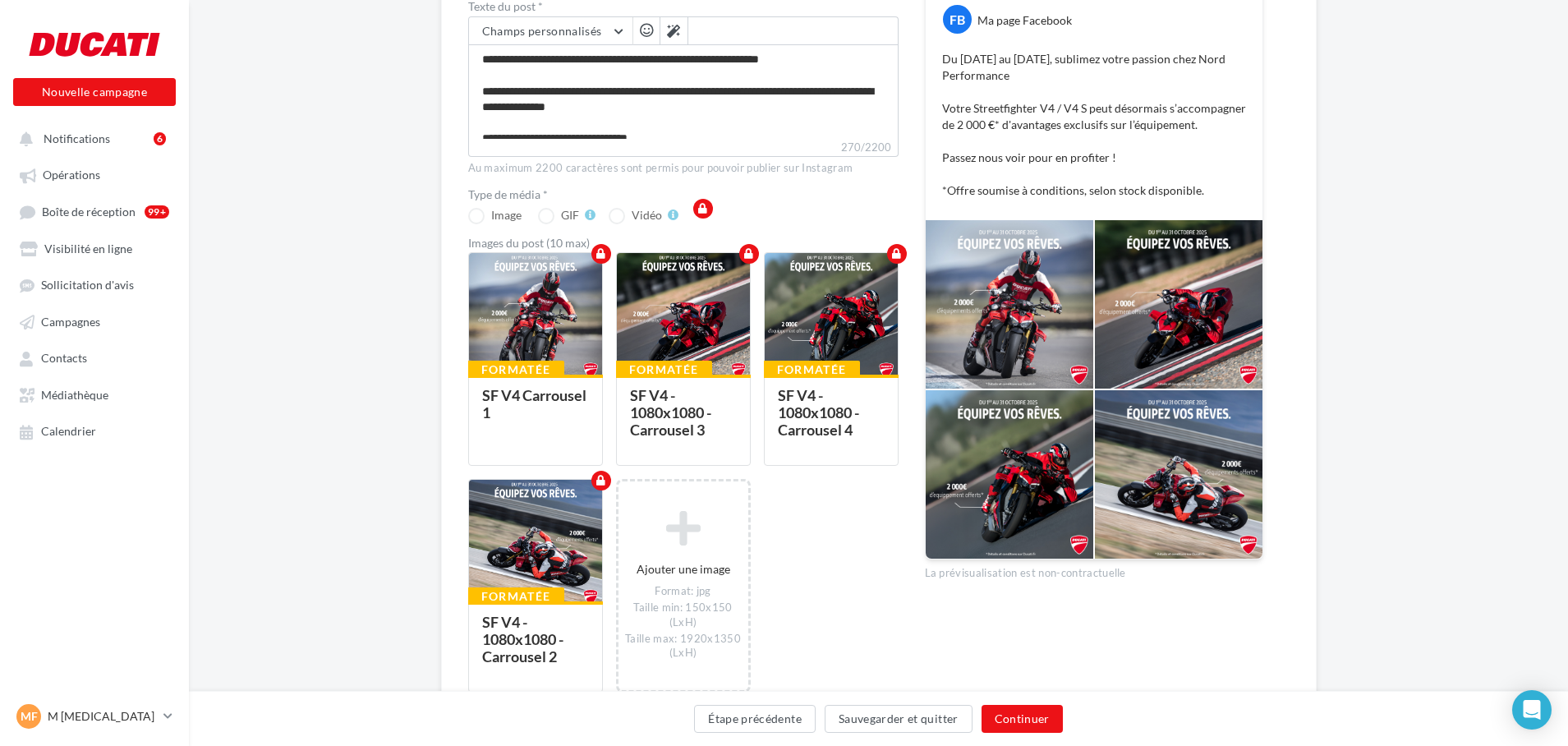
click at [1007, 436] on div at bounding box center [1009, 474] width 168 height 168
click at [550, 539] on div at bounding box center [534, 541] width 133 height 123
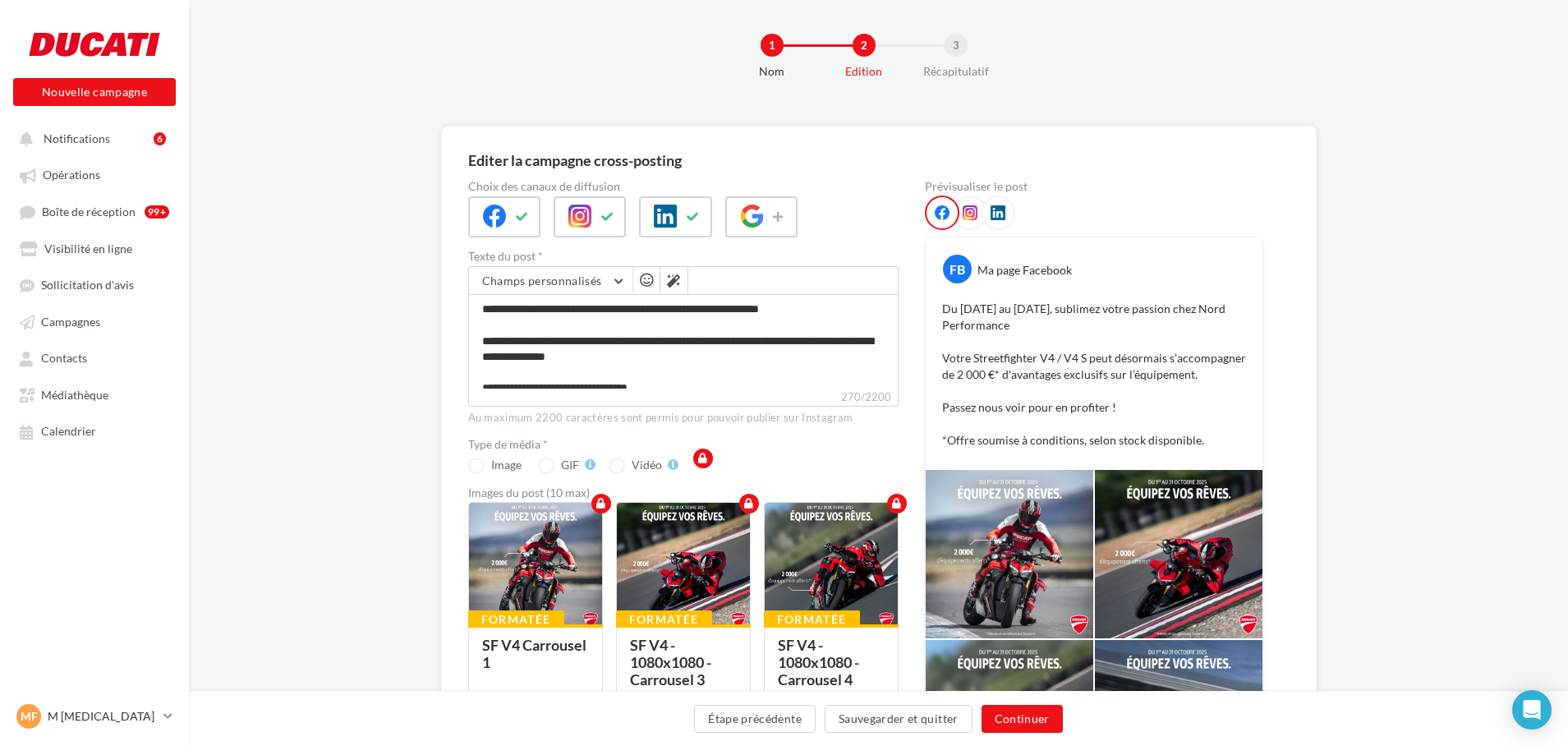
scroll to position [9, 0]
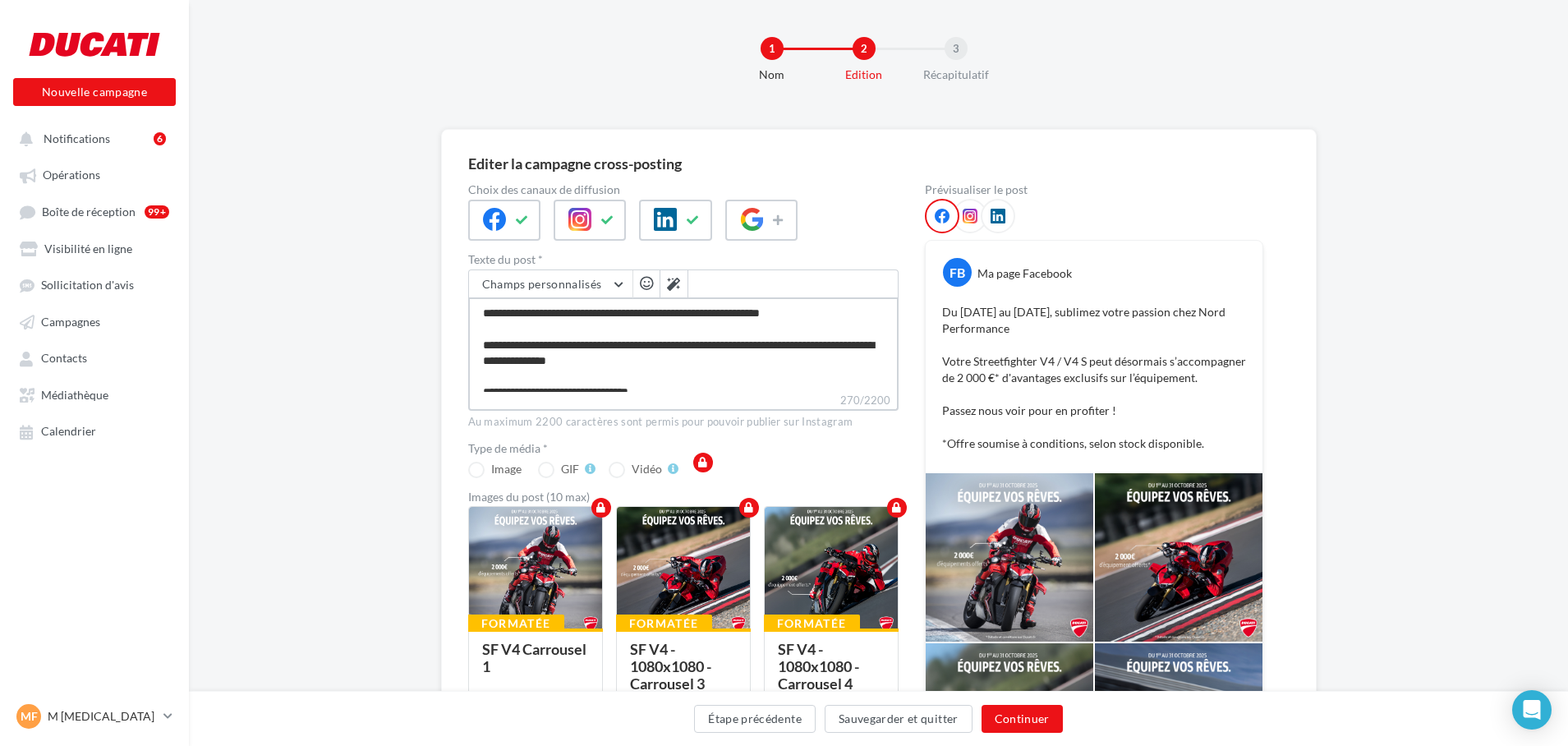
drag, startPoint x: 734, startPoint y: 310, endPoint x: 833, endPoint y: 313, distance: 99.0
click at [833, 313] on textarea "**********" at bounding box center [684, 345] width 430 height 94
type textarea "**********"
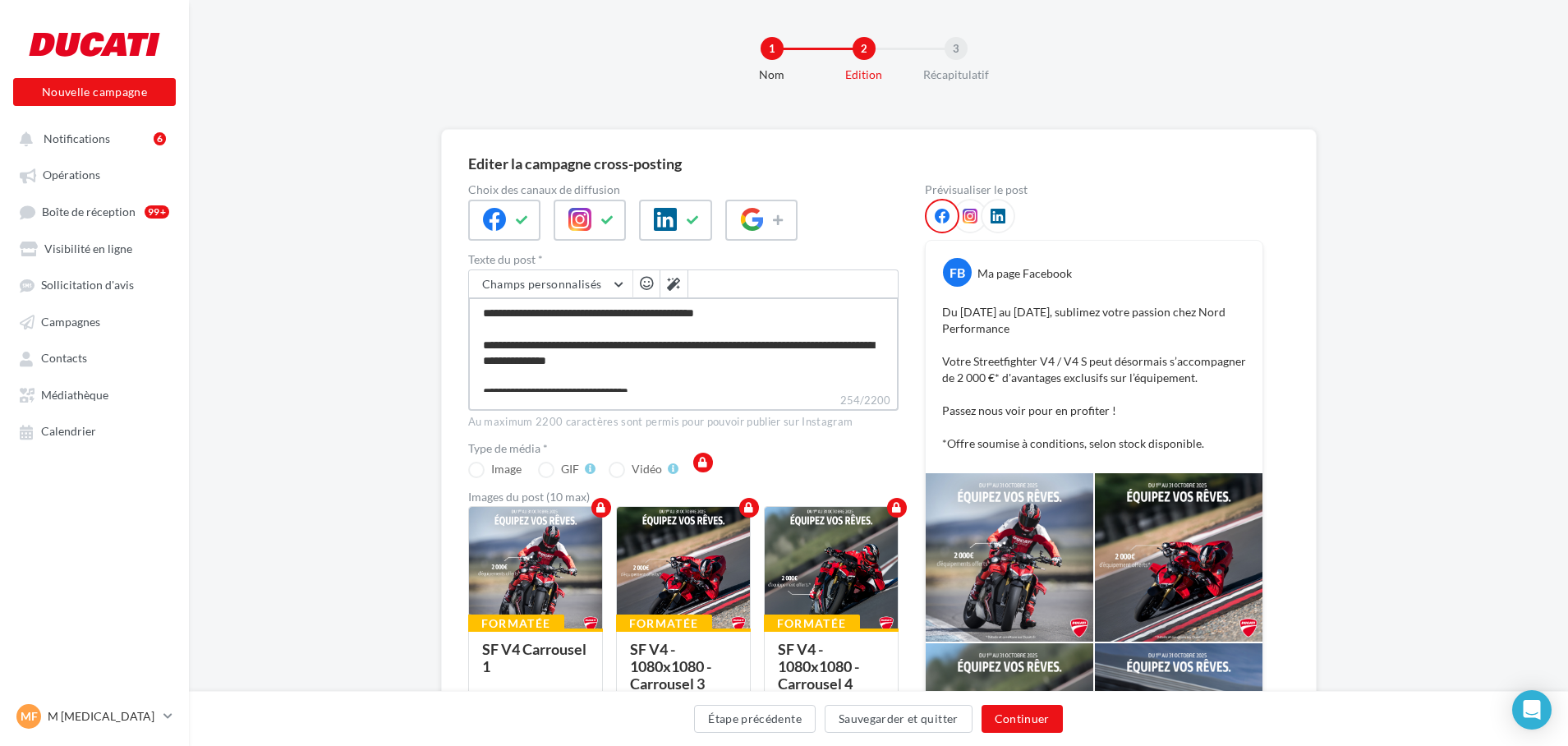
type textarea "**********"
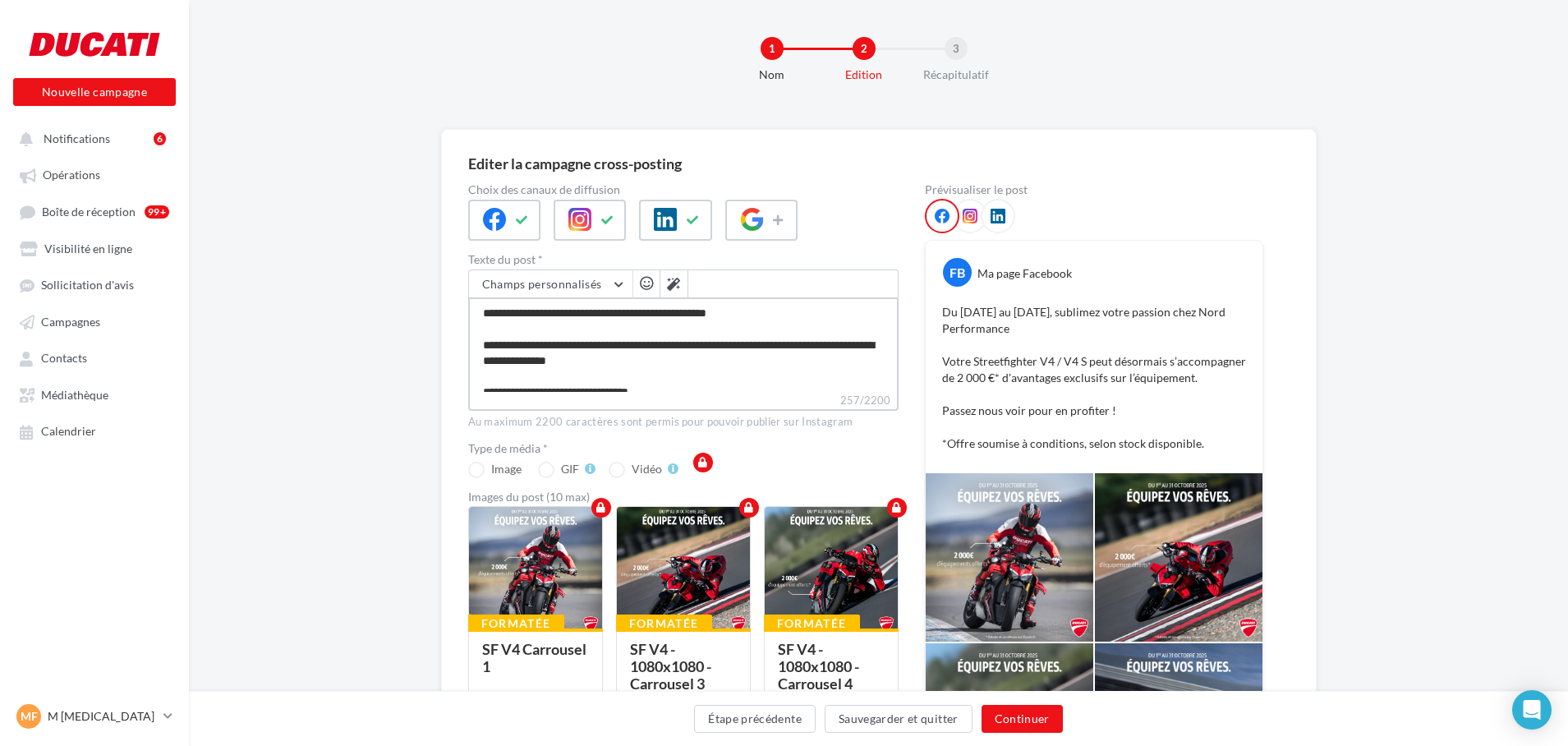
type textarea "**********"
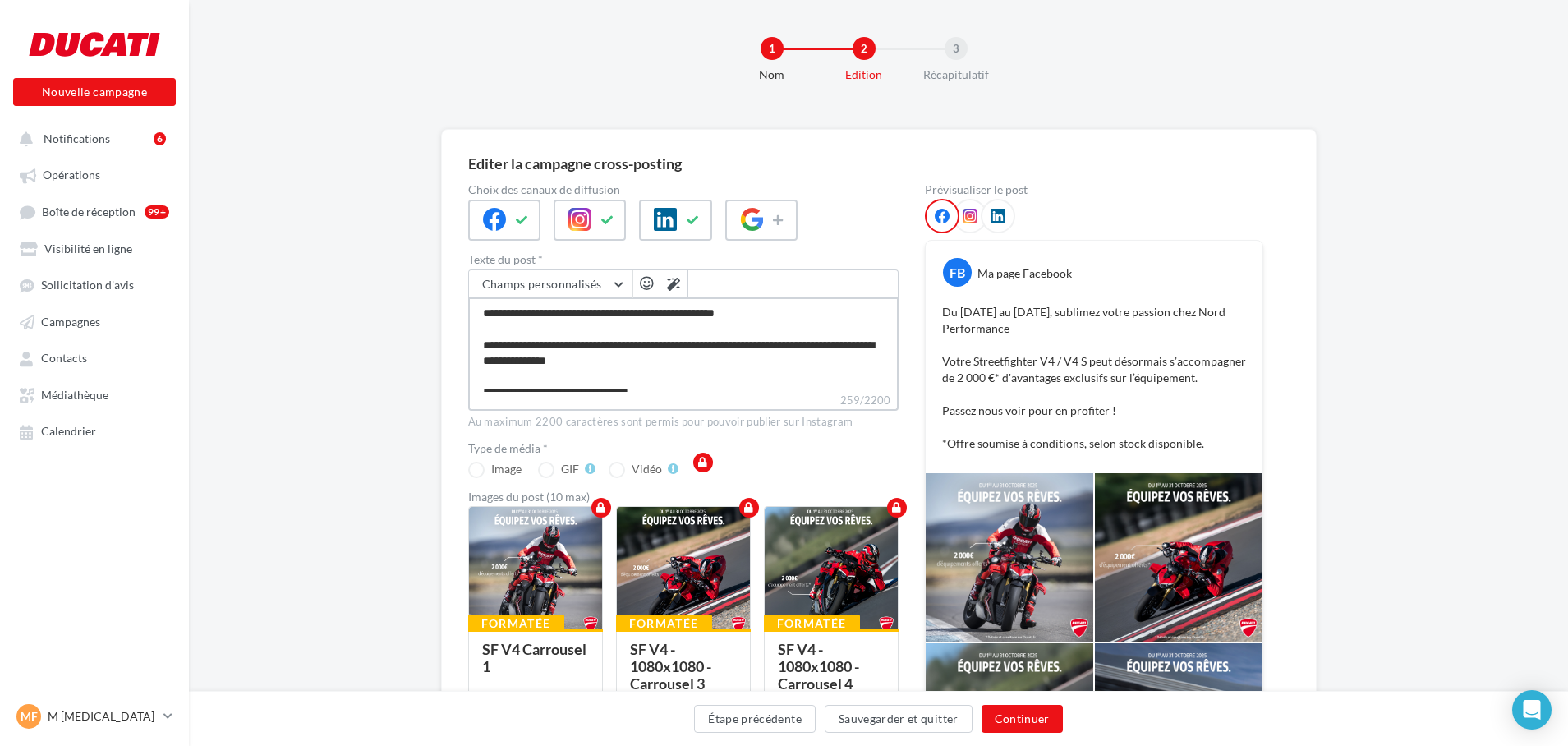
type textarea "**********"
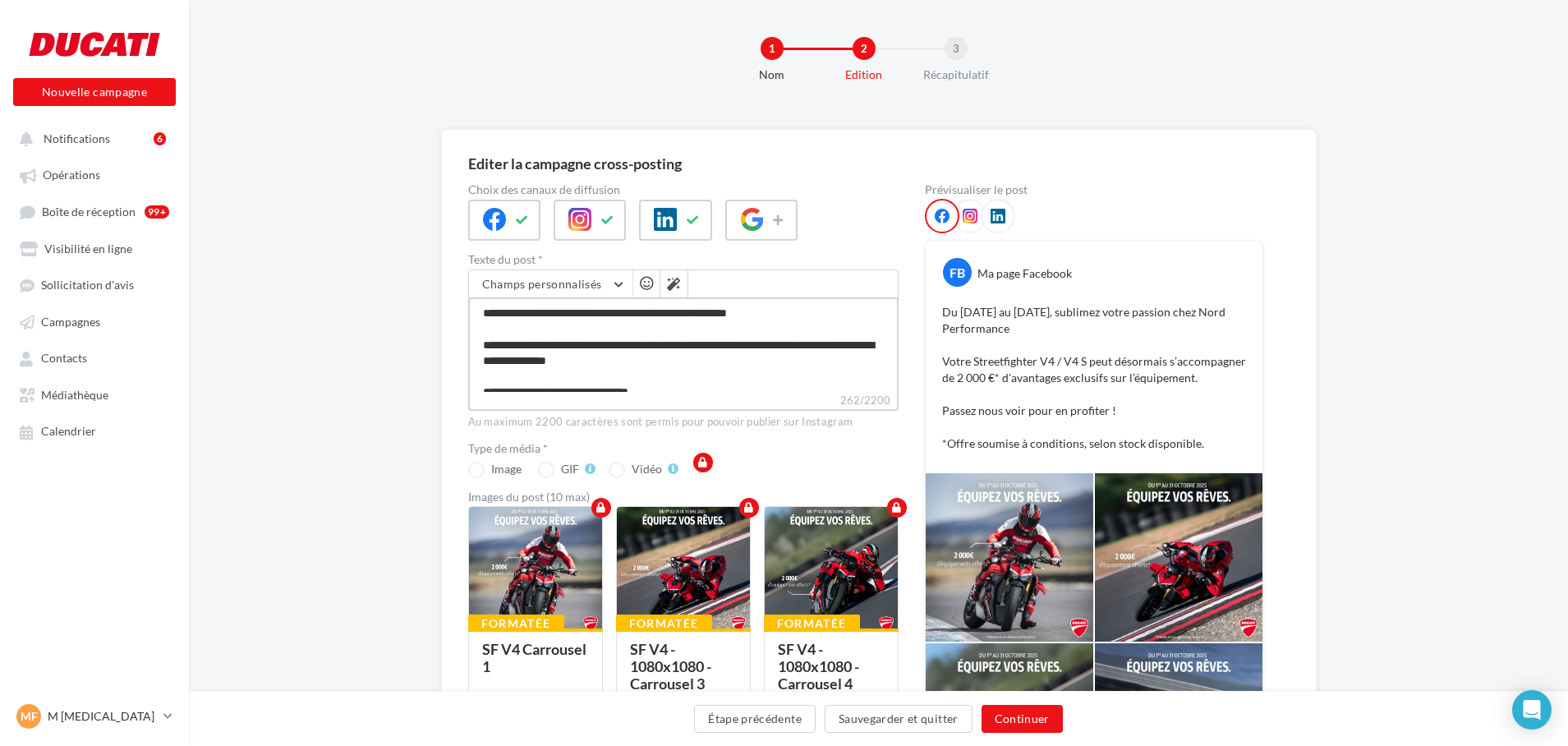
type textarea "**********"
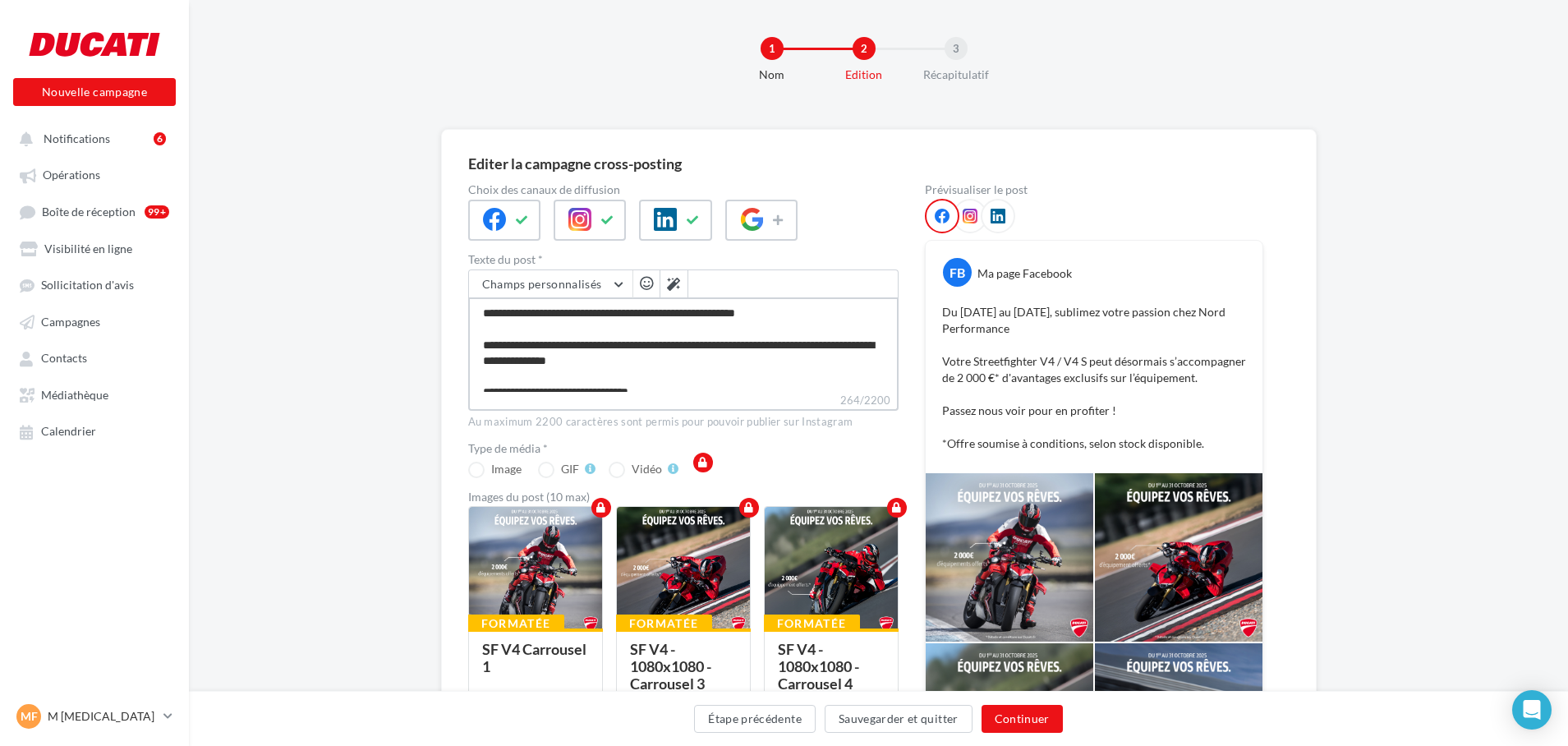
type textarea "**********"
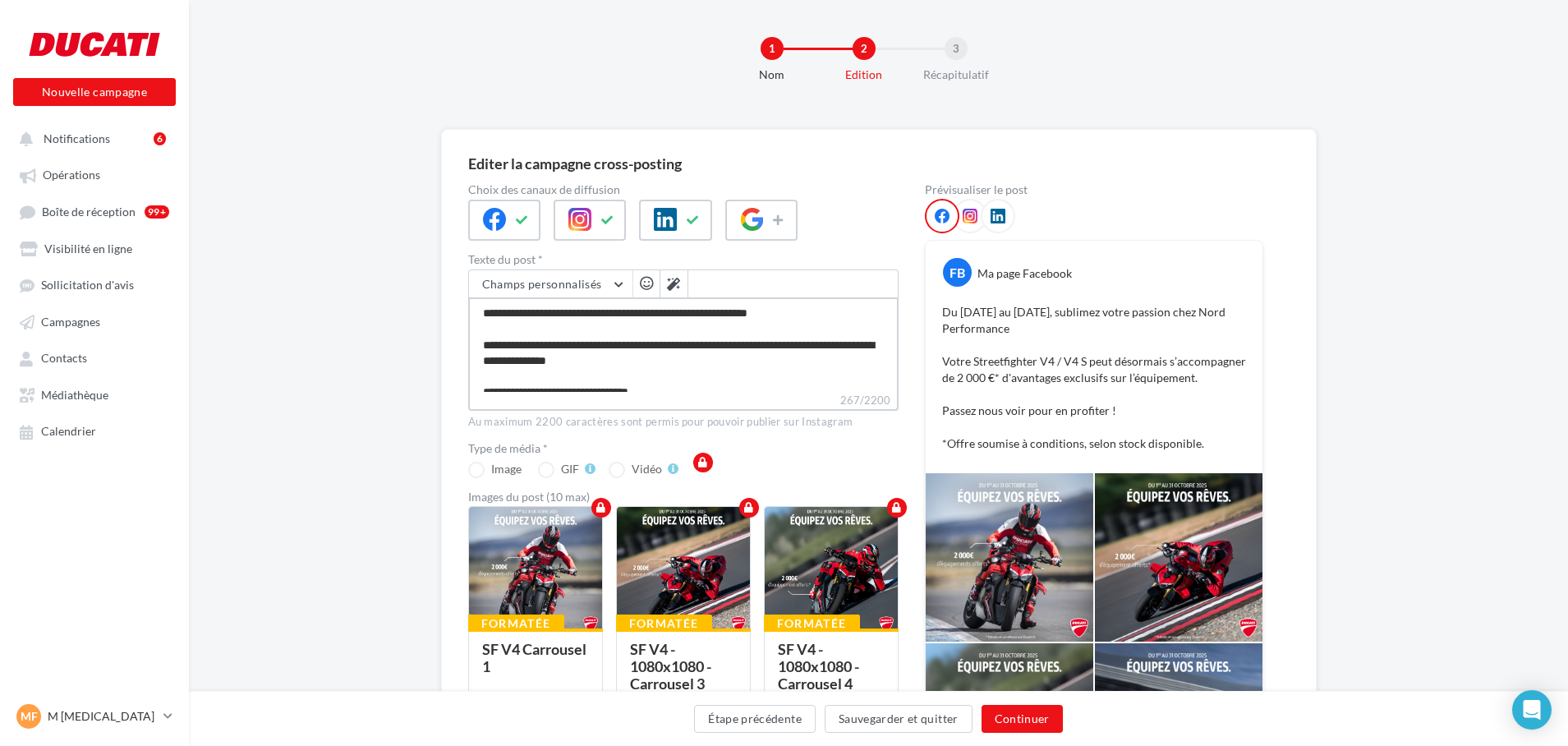
type textarea "**********"
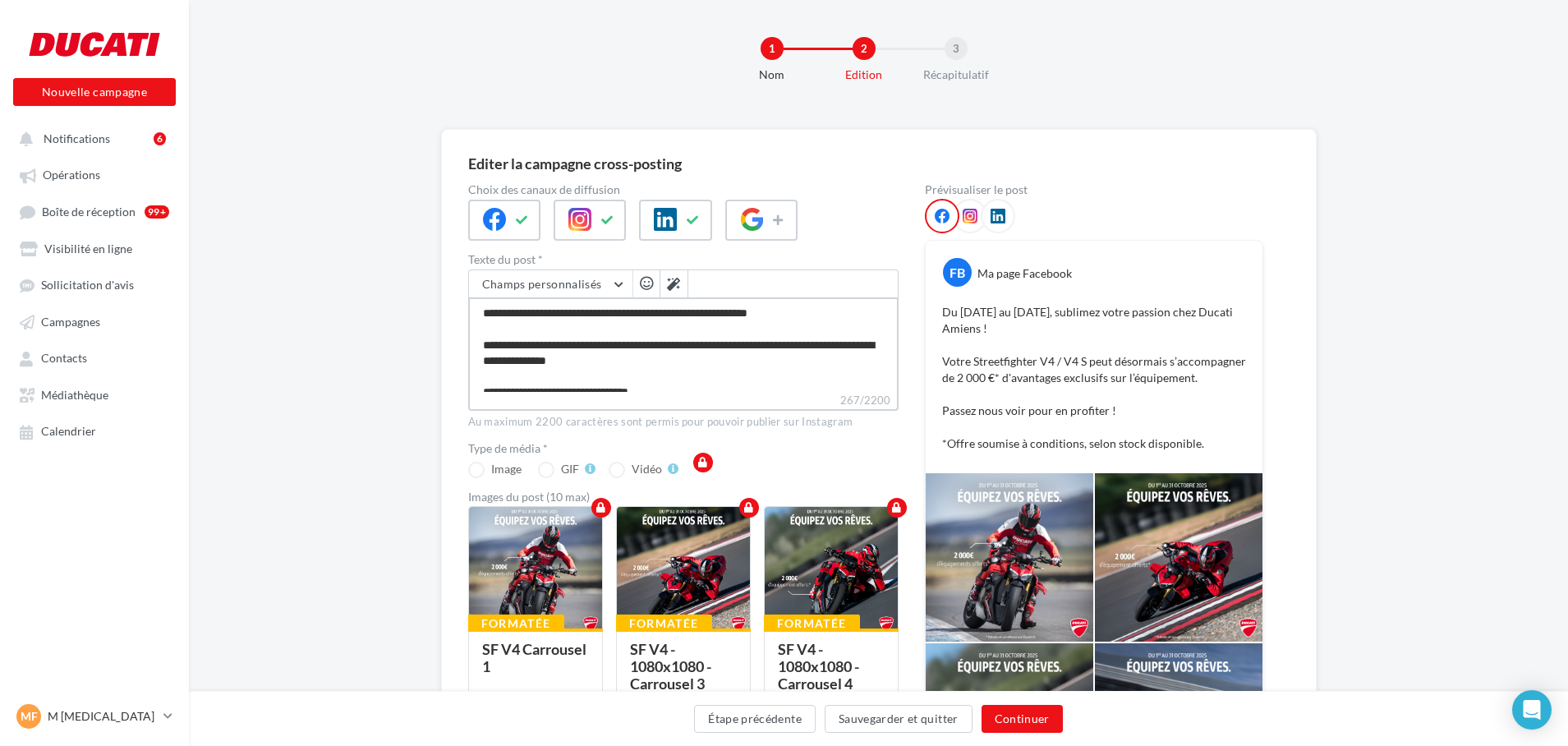
type textarea "**********"
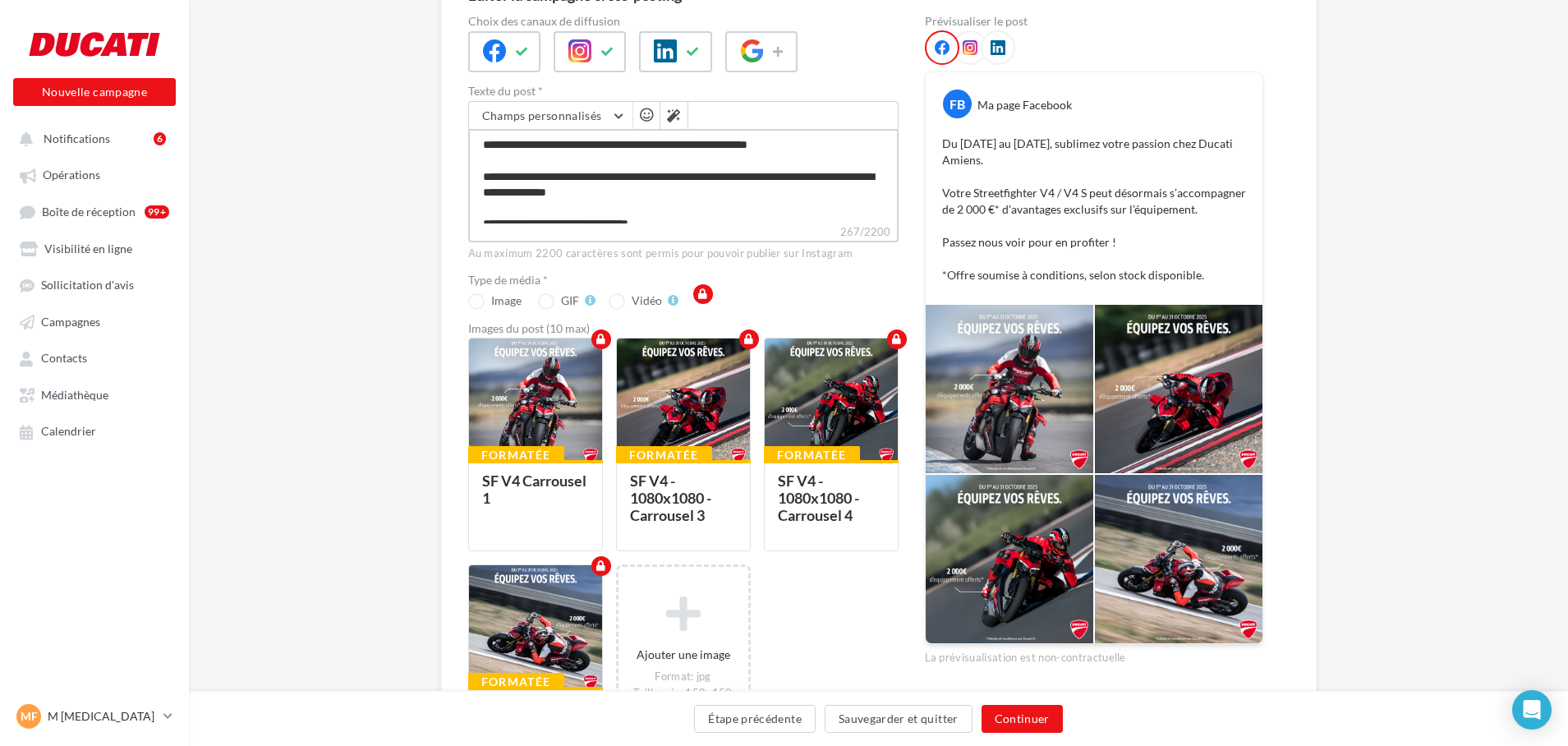
scroll to position [178, 0]
type textarea "**********"
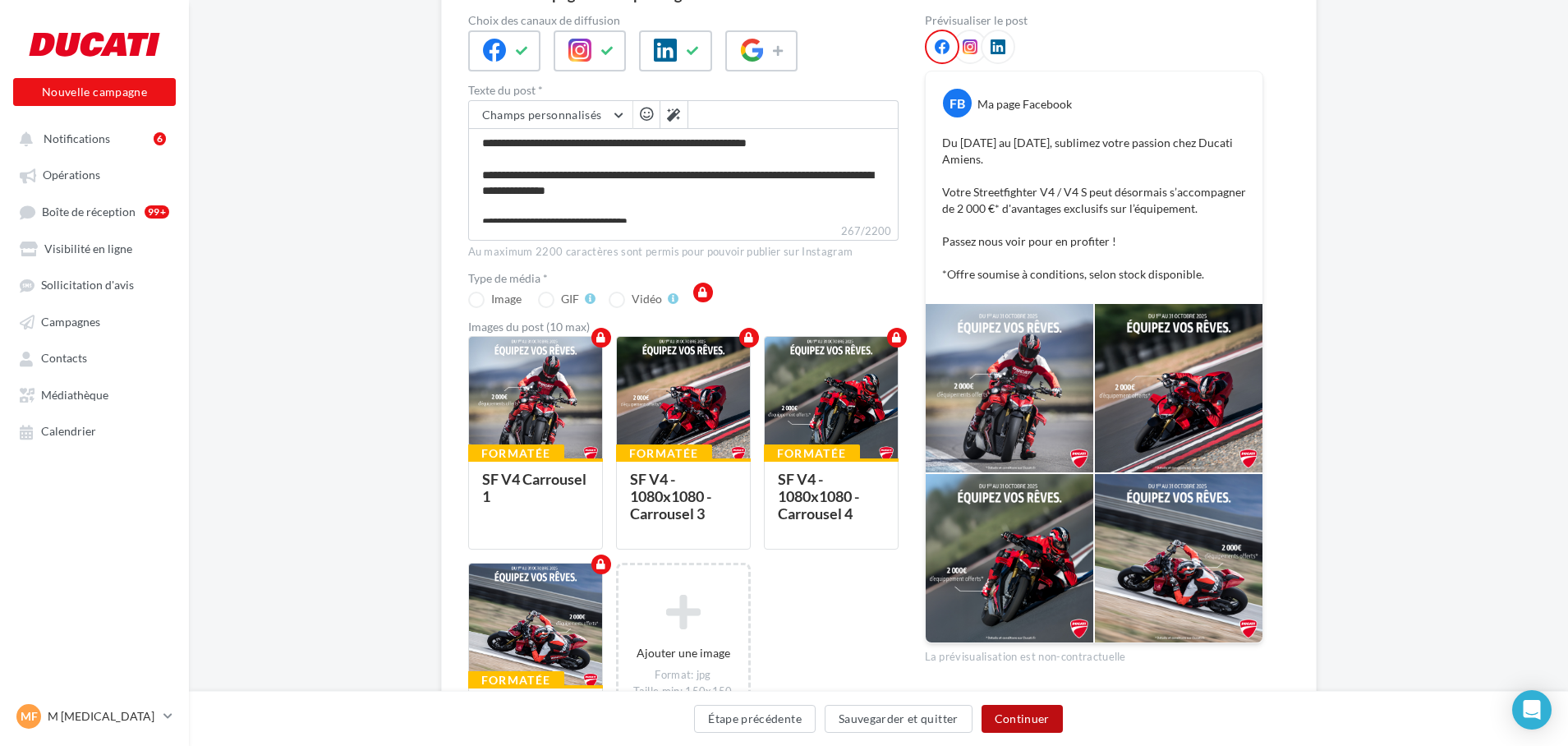
click at [1049, 719] on button "Continuer" at bounding box center [1022, 718] width 82 height 28
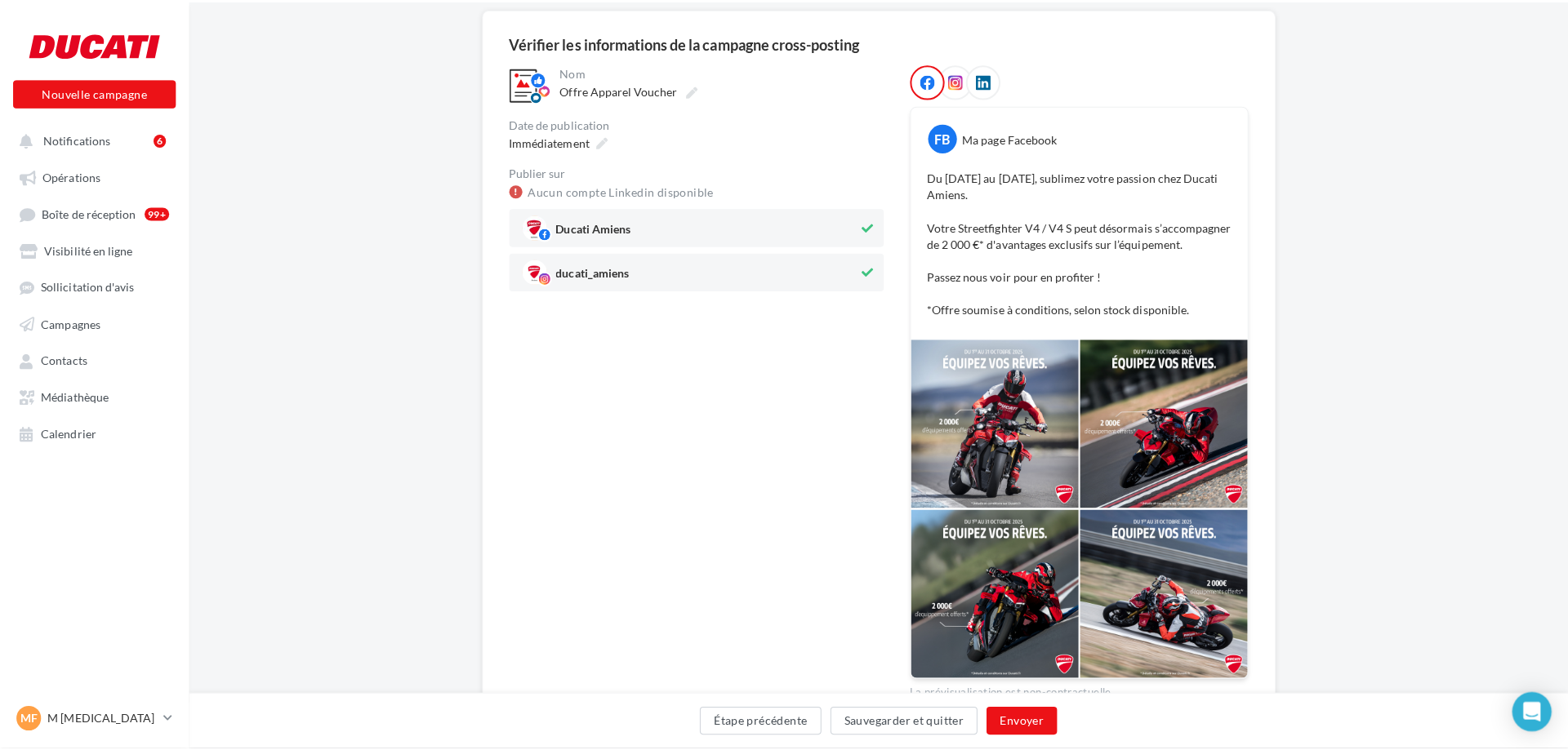
scroll to position [132, 0]
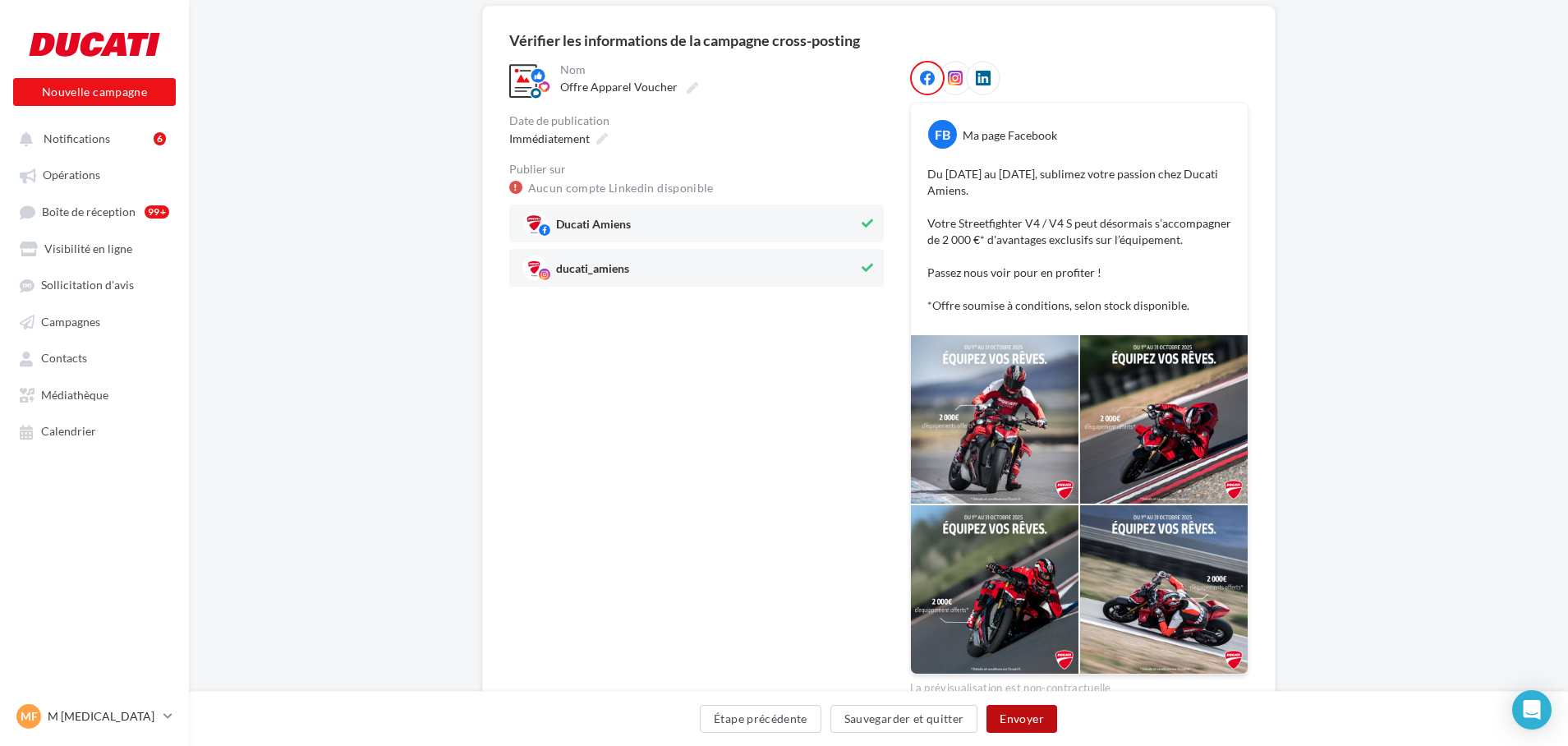
click at [1013, 715] on button "Envoyer" at bounding box center [1021, 718] width 70 height 28
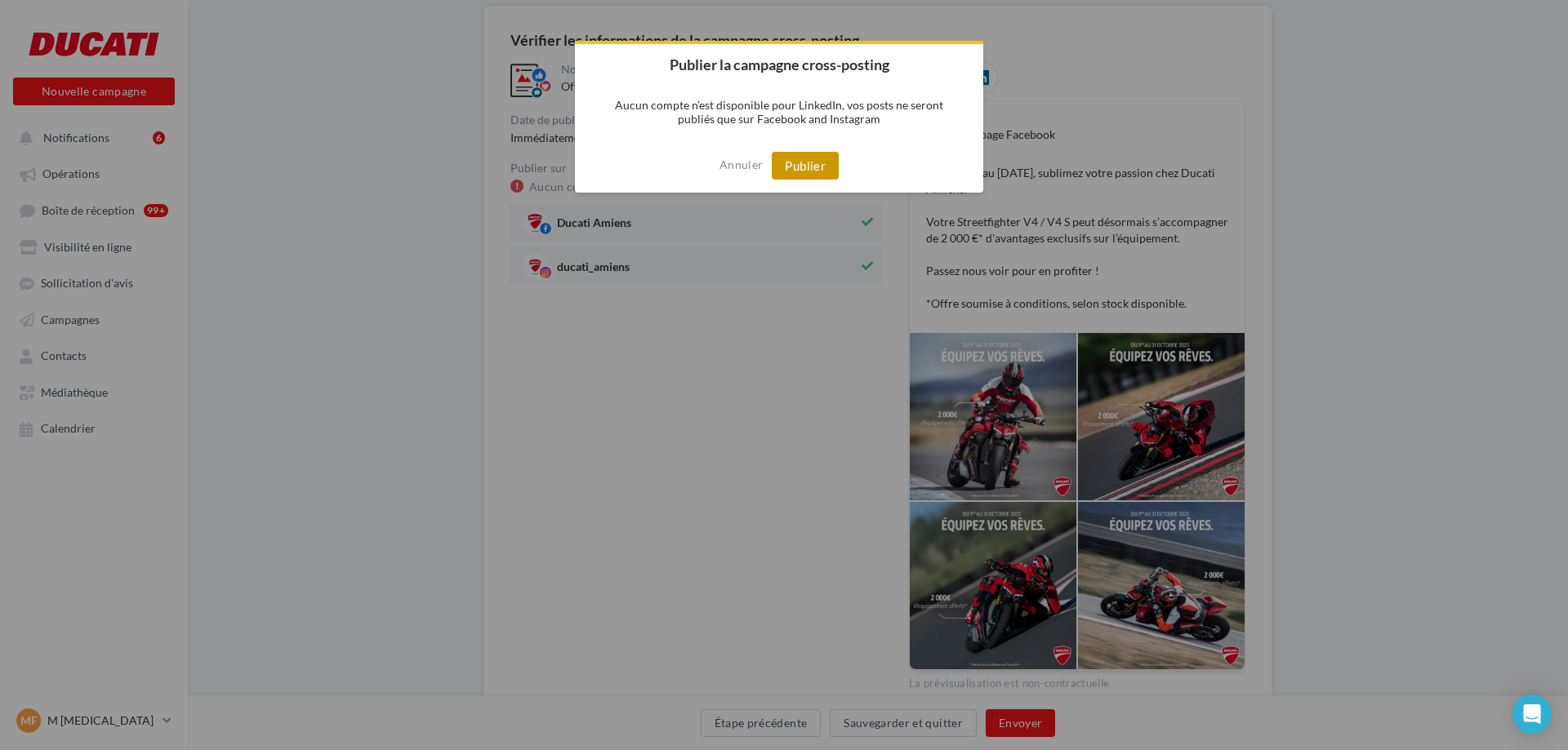
click at [807, 167] on button "Publier" at bounding box center [805, 166] width 67 height 27
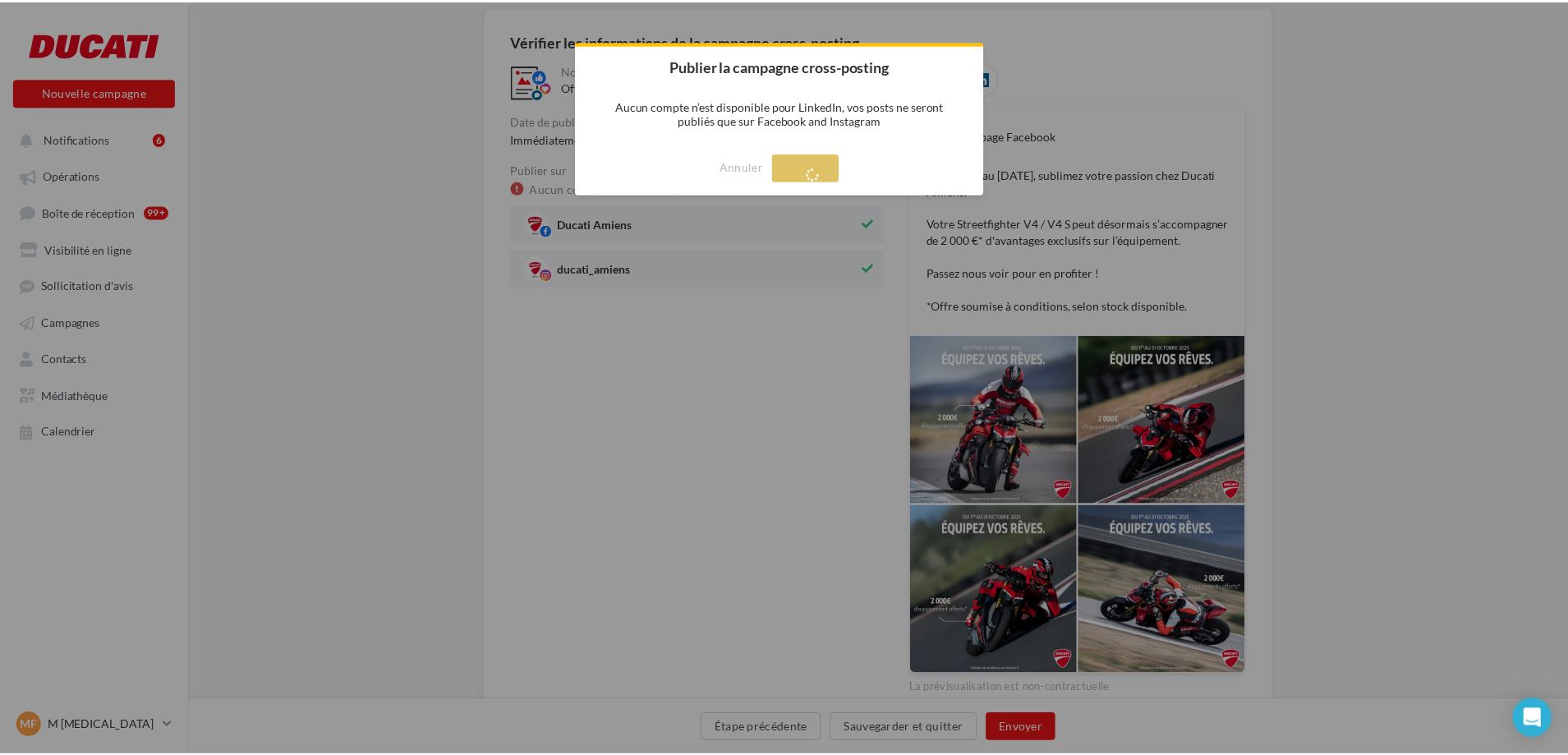
scroll to position [27, 0]
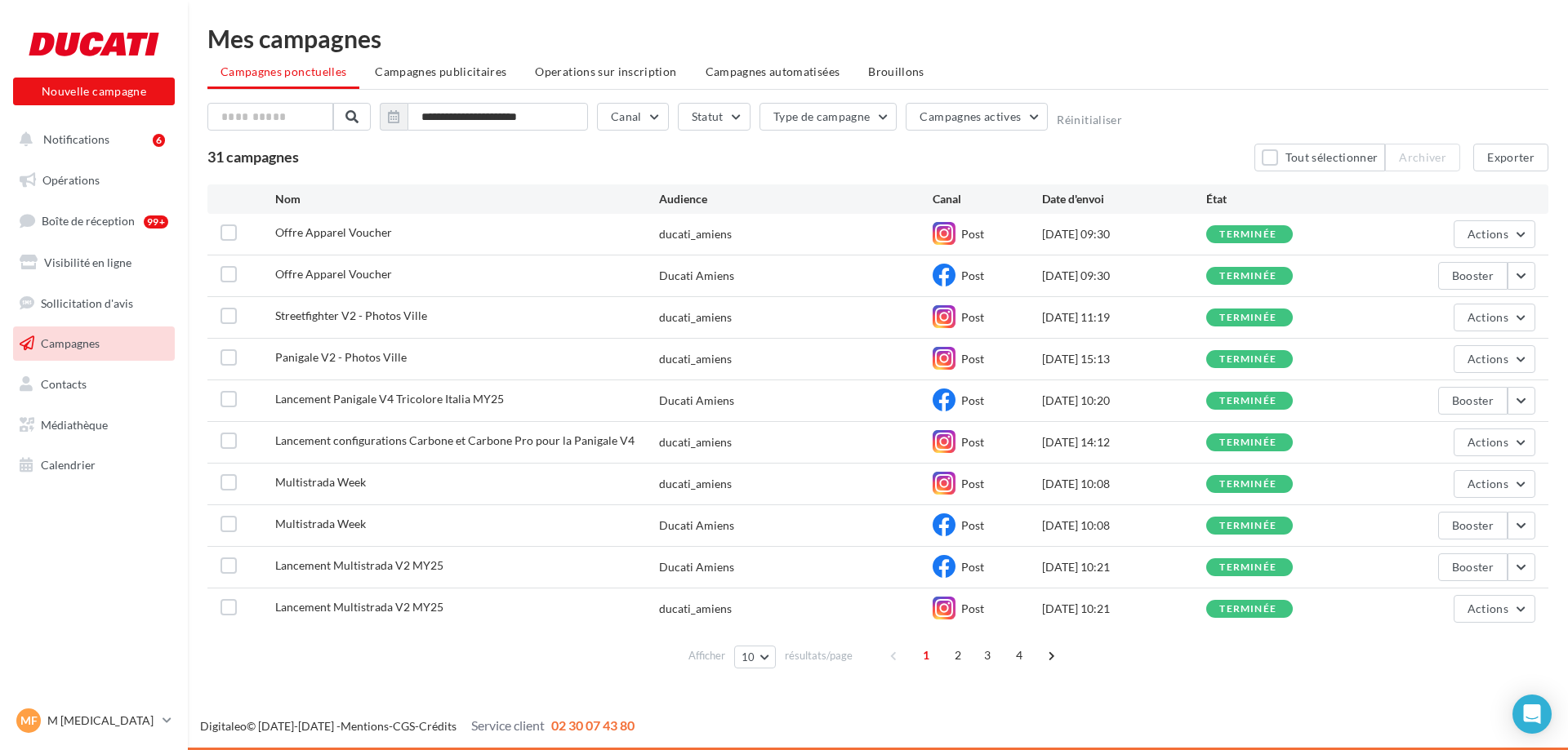
click at [358, 231] on span "Offre Apparel Voucher" at bounding box center [334, 232] width 117 height 14
click at [373, 177] on div "**********" at bounding box center [877, 389] width 1341 height 572
click at [77, 480] on link "Calendrier" at bounding box center [94, 465] width 168 height 34
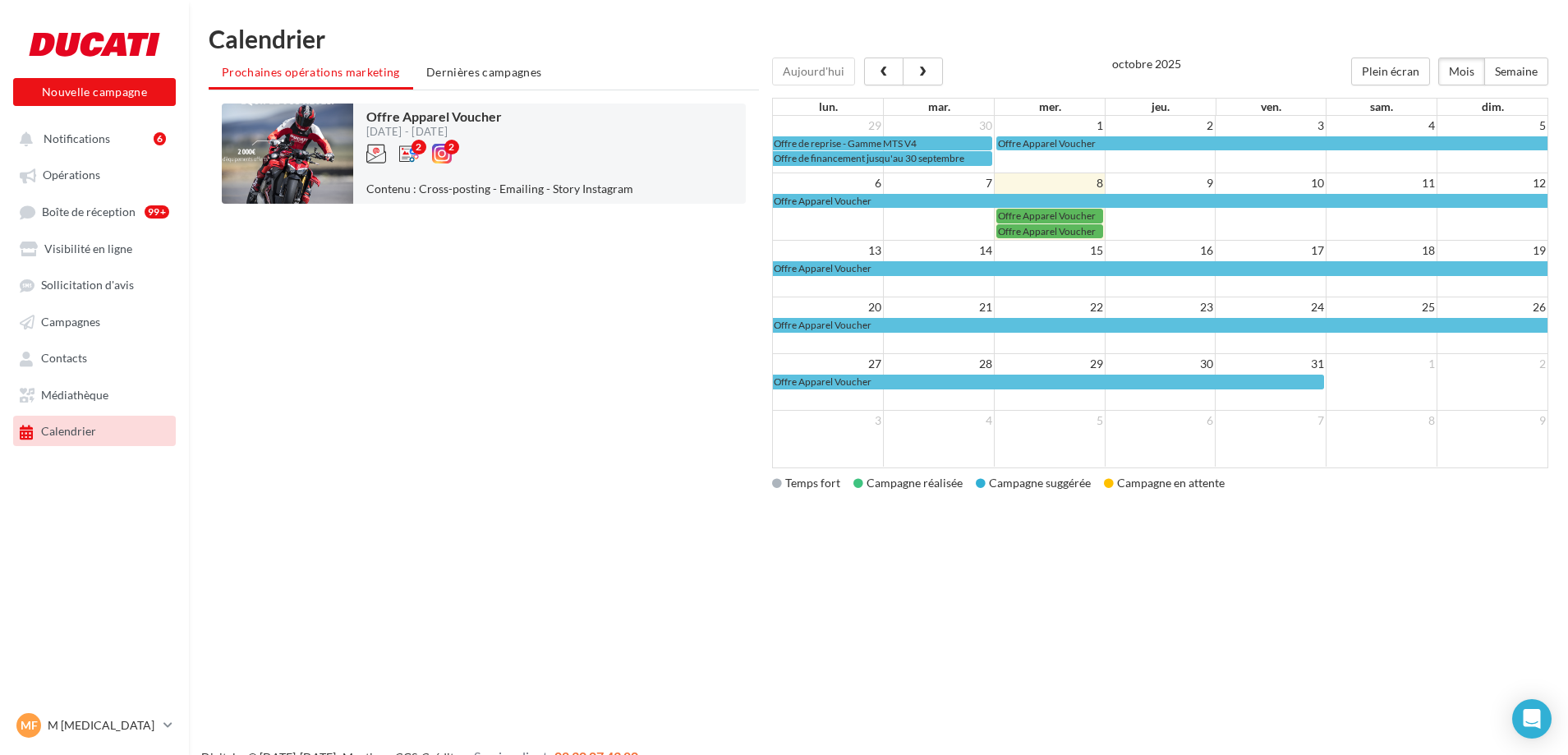
click at [966, 545] on div "Nouvelle campagne Nouvelle campagne Notifications 6 Opérations Boîte de récepti…" at bounding box center [784, 404] width 1568 height 755
click at [553, 265] on div "Offre Apparel Voucher 01/10/2025 - 31/10/2025 2 2 Contenu : Cross-posting - Ema…" at bounding box center [483, 296] width 550 height 411
